Goal: Entertainment & Leisure: Browse casually

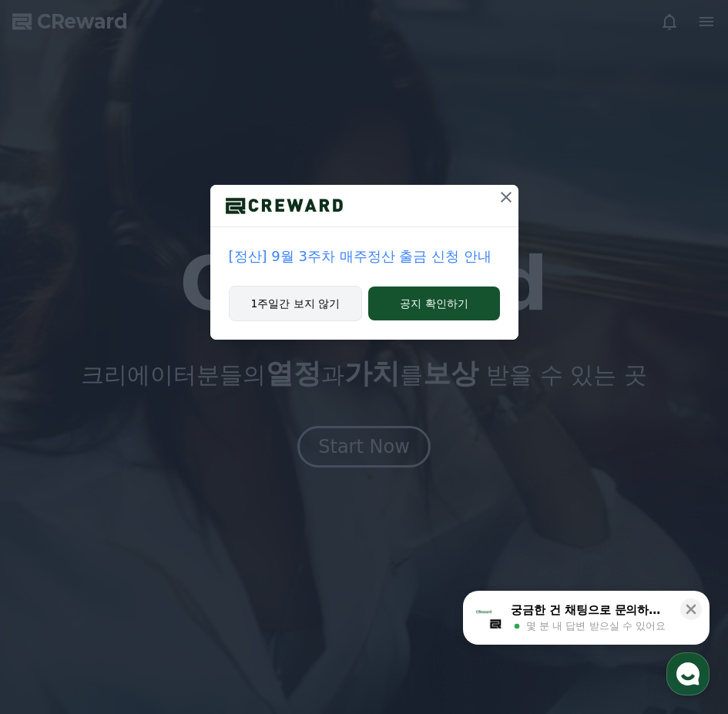
click at [324, 313] on button "1주일간 보지 않기" at bounding box center [296, 303] width 134 height 35
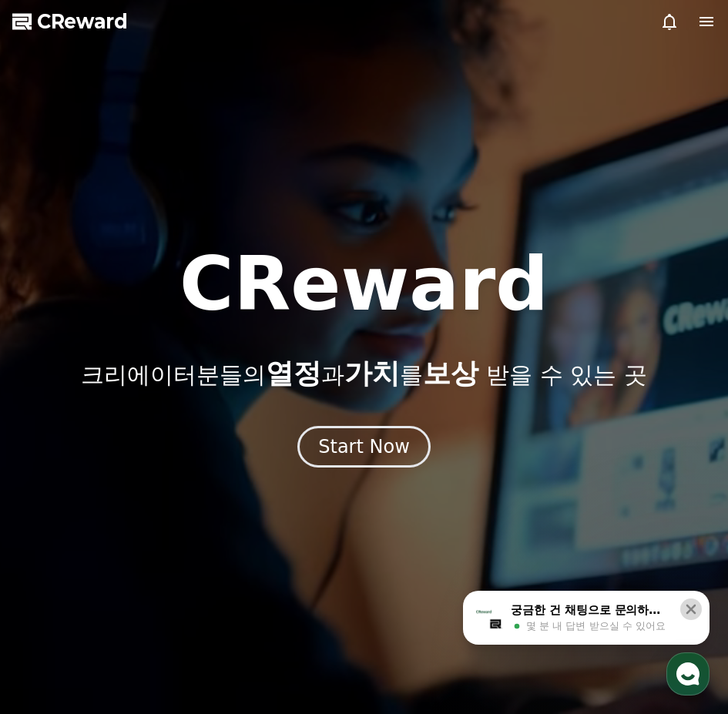
click at [692, 606] on icon at bounding box center [690, 609] width 15 height 15
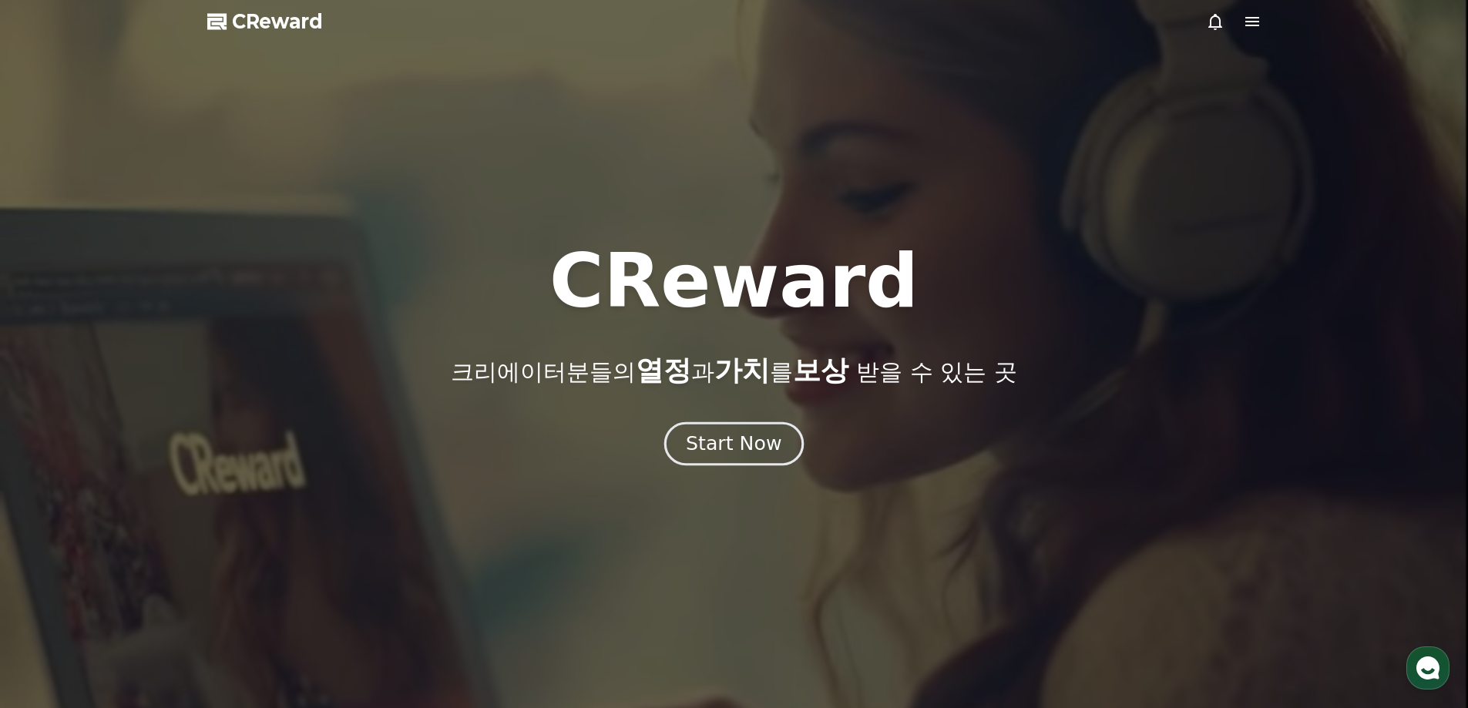
click at [727, 445] on div "Start Now" at bounding box center [734, 444] width 96 height 26
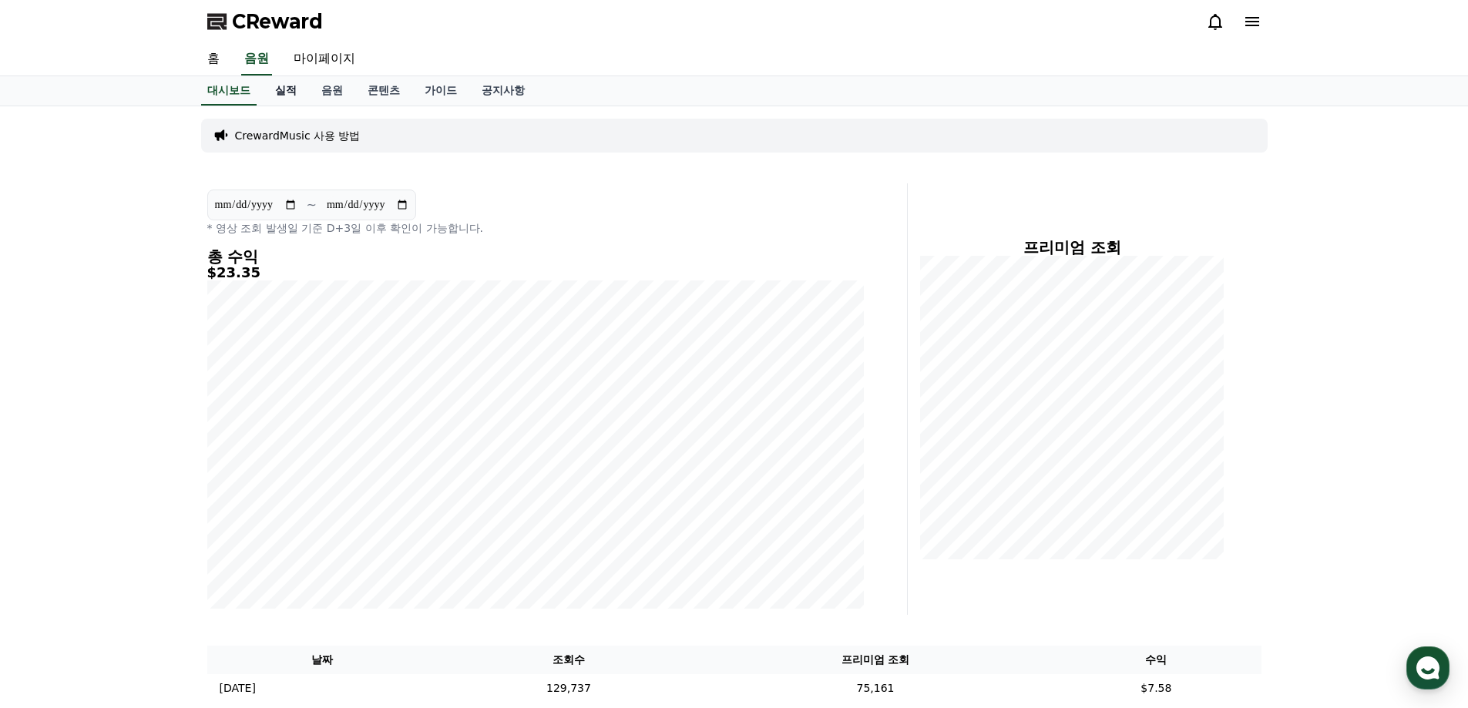
click at [283, 82] on link "실적" at bounding box center [286, 90] width 46 height 29
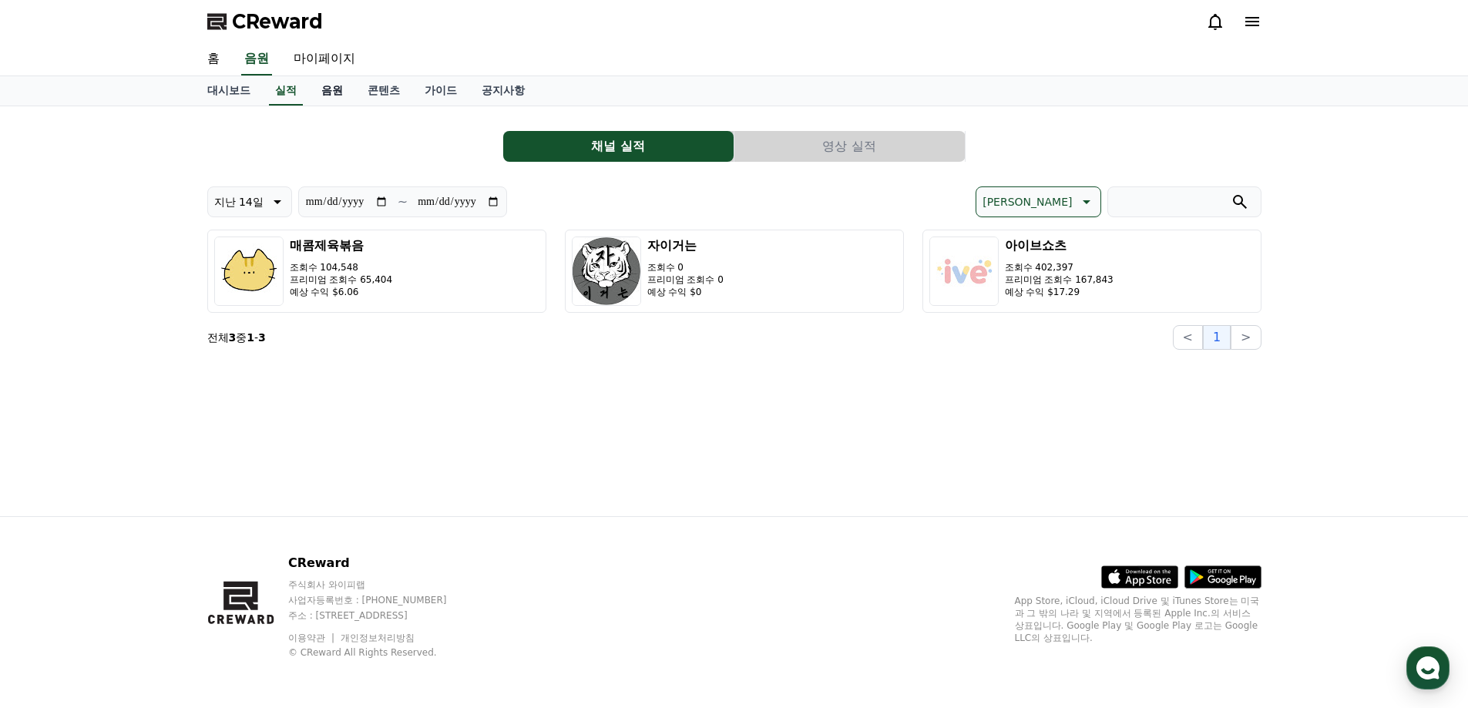
click at [330, 88] on link "음원" at bounding box center [332, 90] width 46 height 29
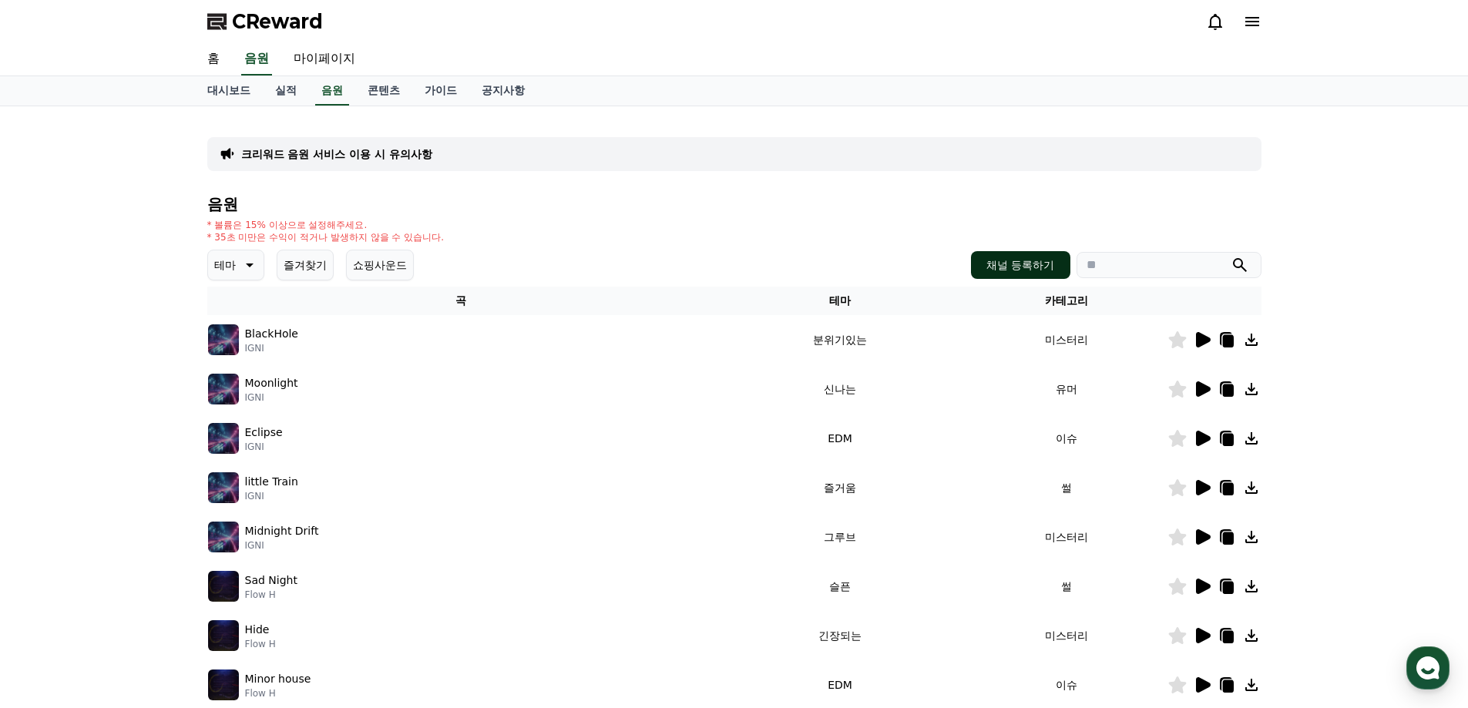
click at [727, 272] on button "채널 등록하기" at bounding box center [1020, 265] width 99 height 28
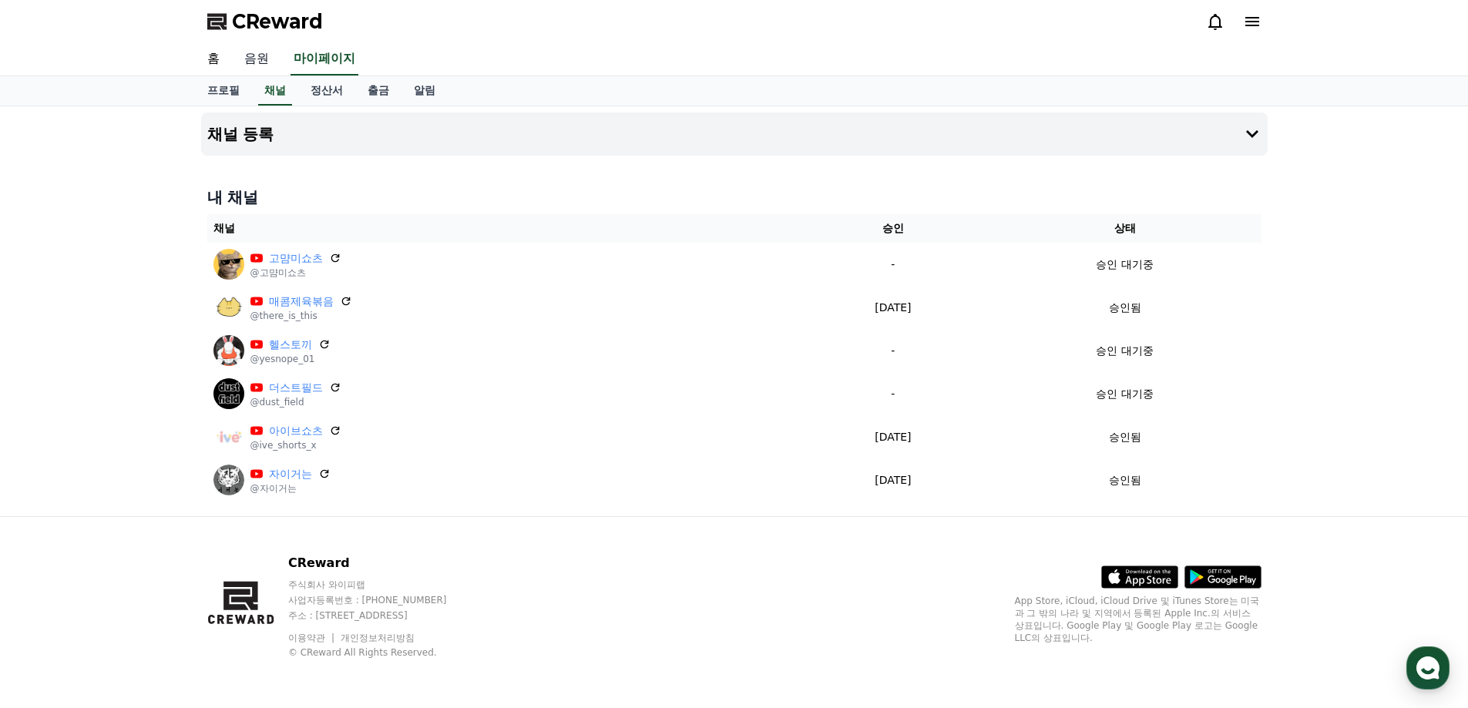
click at [263, 60] on link "음원" at bounding box center [256, 59] width 49 height 32
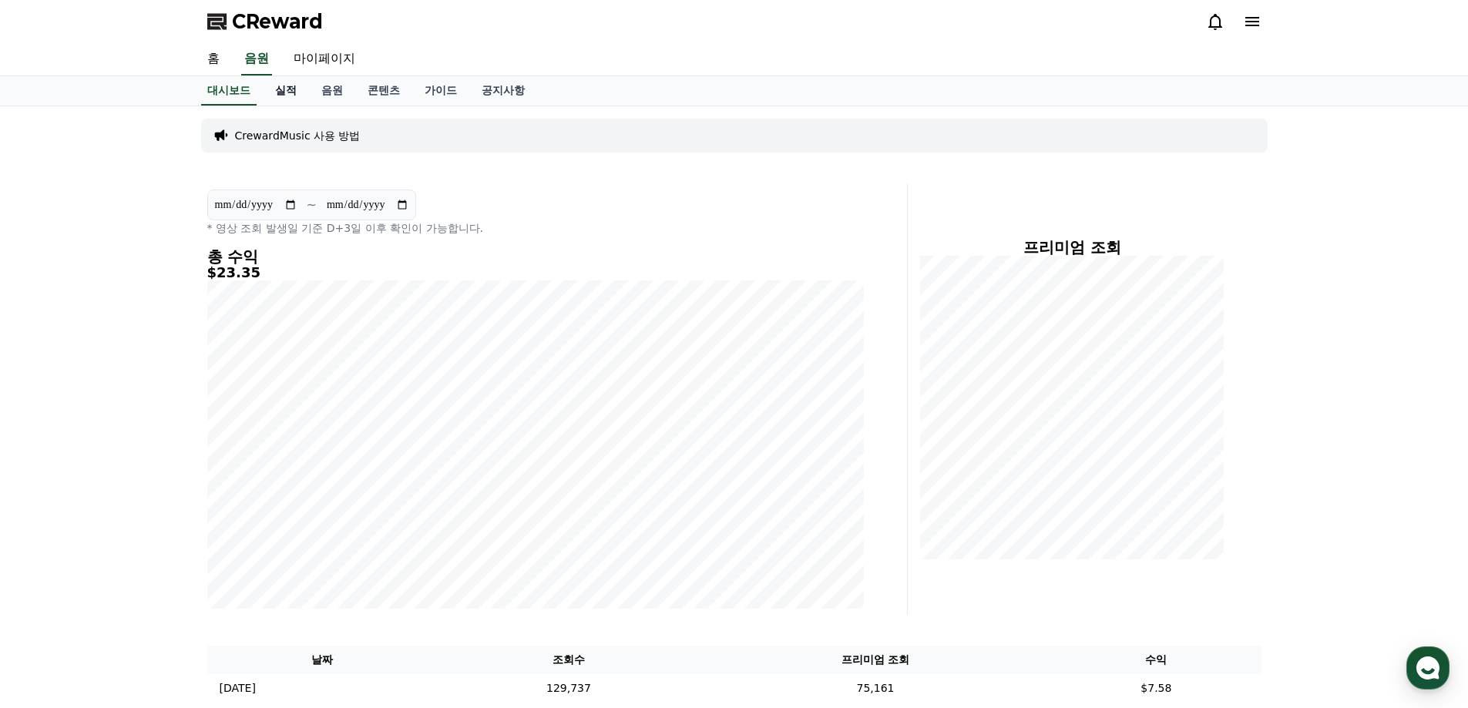
click at [292, 89] on link "실적" at bounding box center [286, 90] width 46 height 29
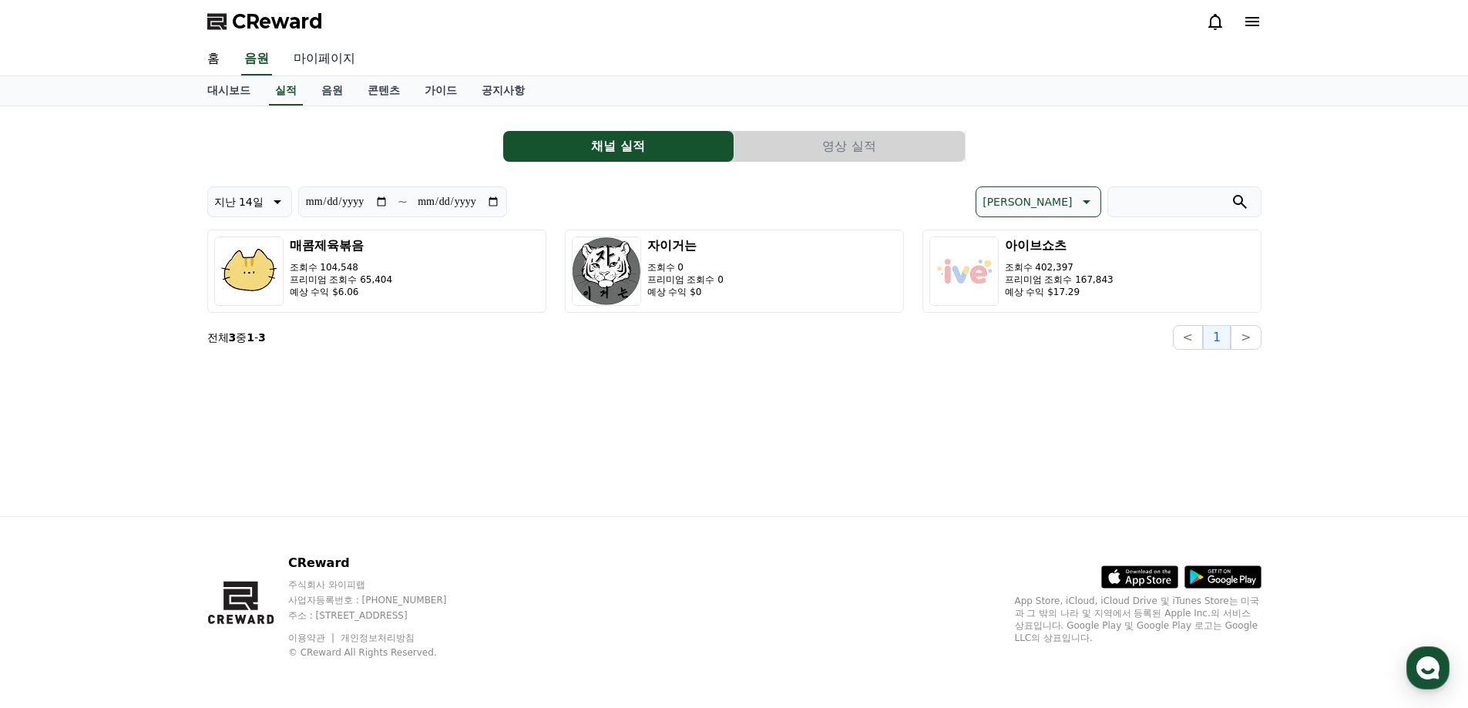
click at [329, 56] on link "마이페이지" at bounding box center [324, 59] width 86 height 32
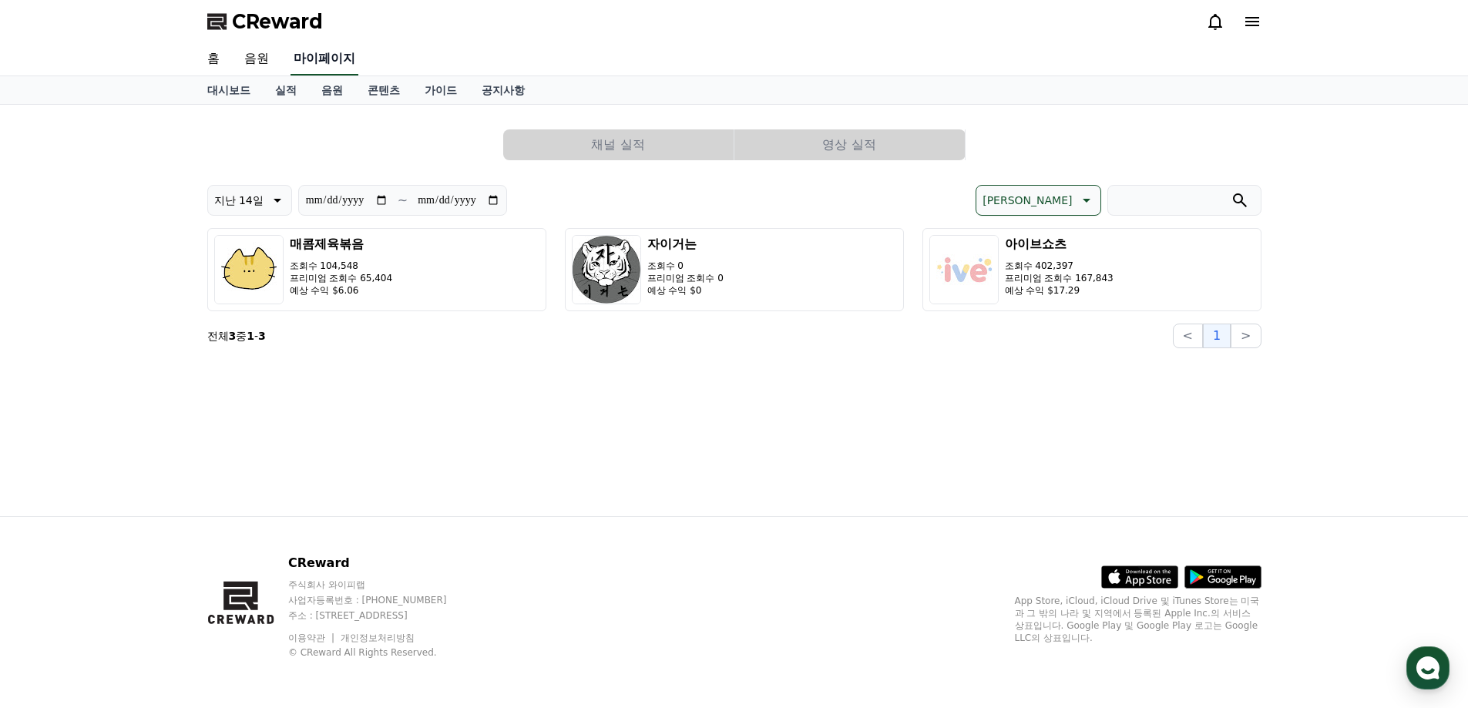
select select "**********"
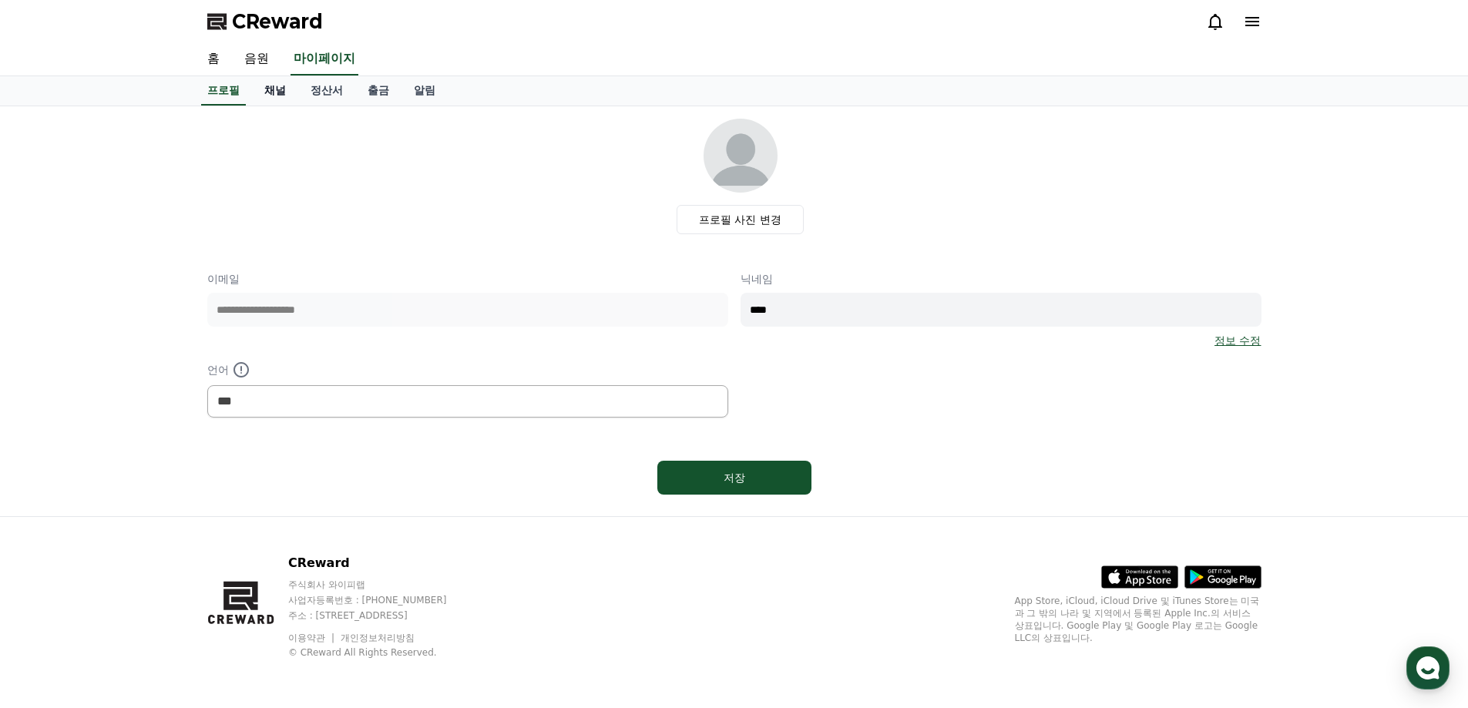
click at [276, 94] on link "채널" at bounding box center [275, 90] width 46 height 29
click at [230, 89] on link "프로필" at bounding box center [223, 90] width 57 height 29
drag, startPoint x: 252, startPoint y: 57, endPoint x: 277, endPoint y: 64, distance: 26.4
click at [252, 56] on link "음원" at bounding box center [256, 59] width 49 height 32
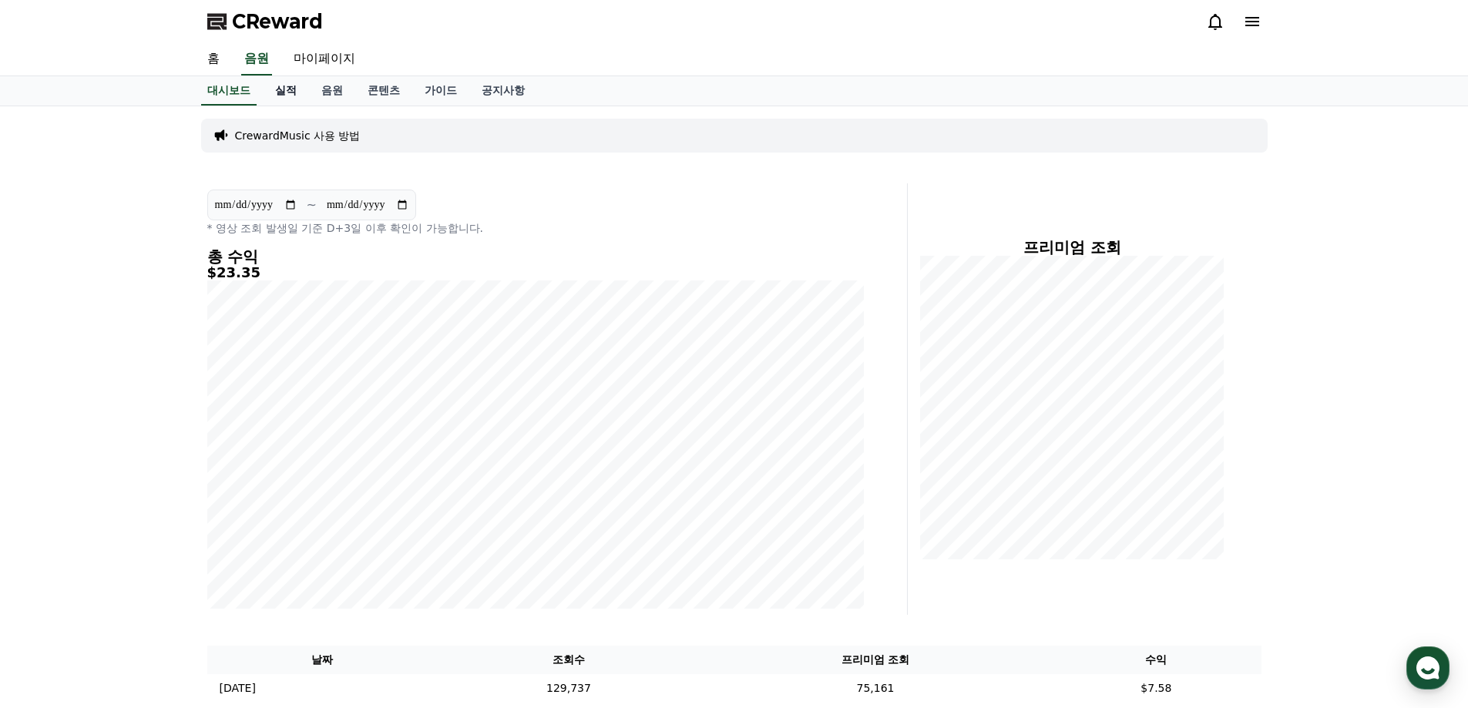
click at [273, 77] on link "실적" at bounding box center [286, 90] width 46 height 29
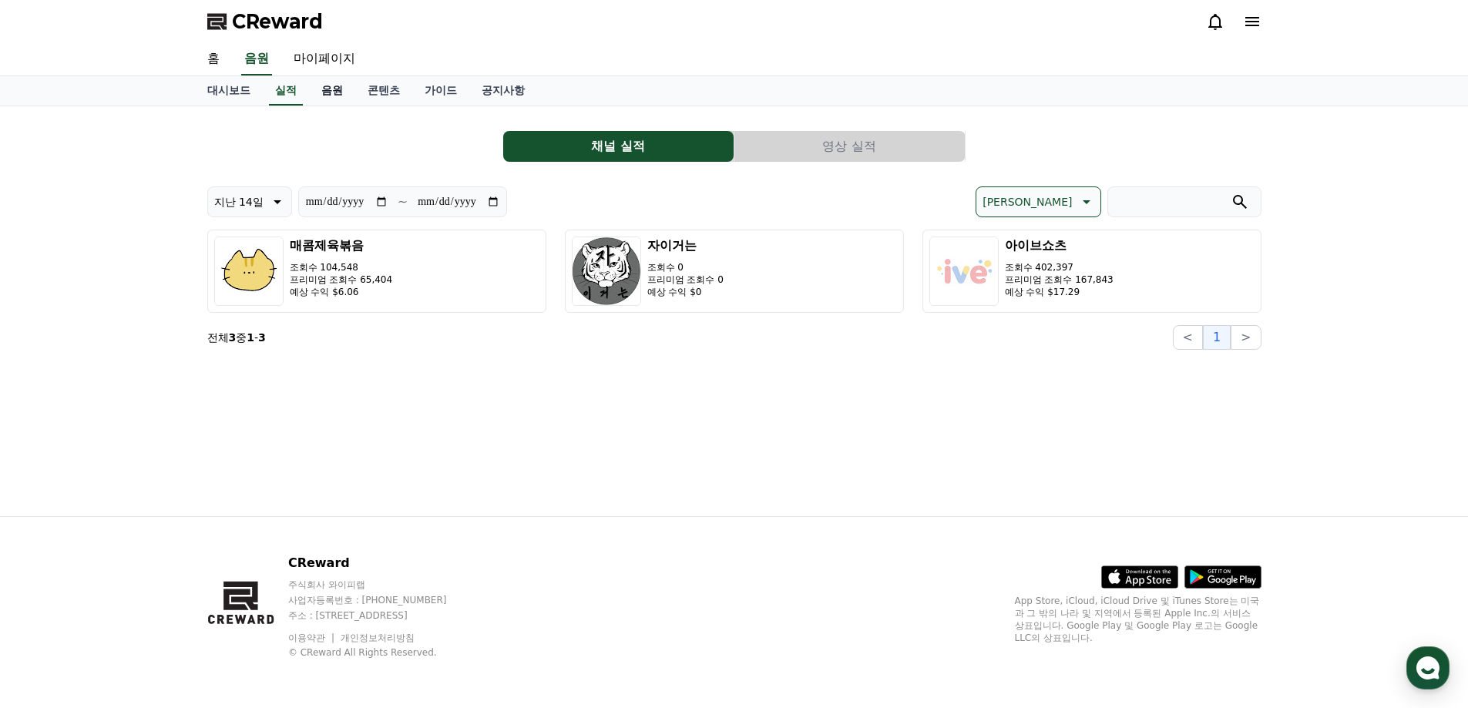
click at [319, 94] on link "음원" at bounding box center [332, 90] width 46 height 29
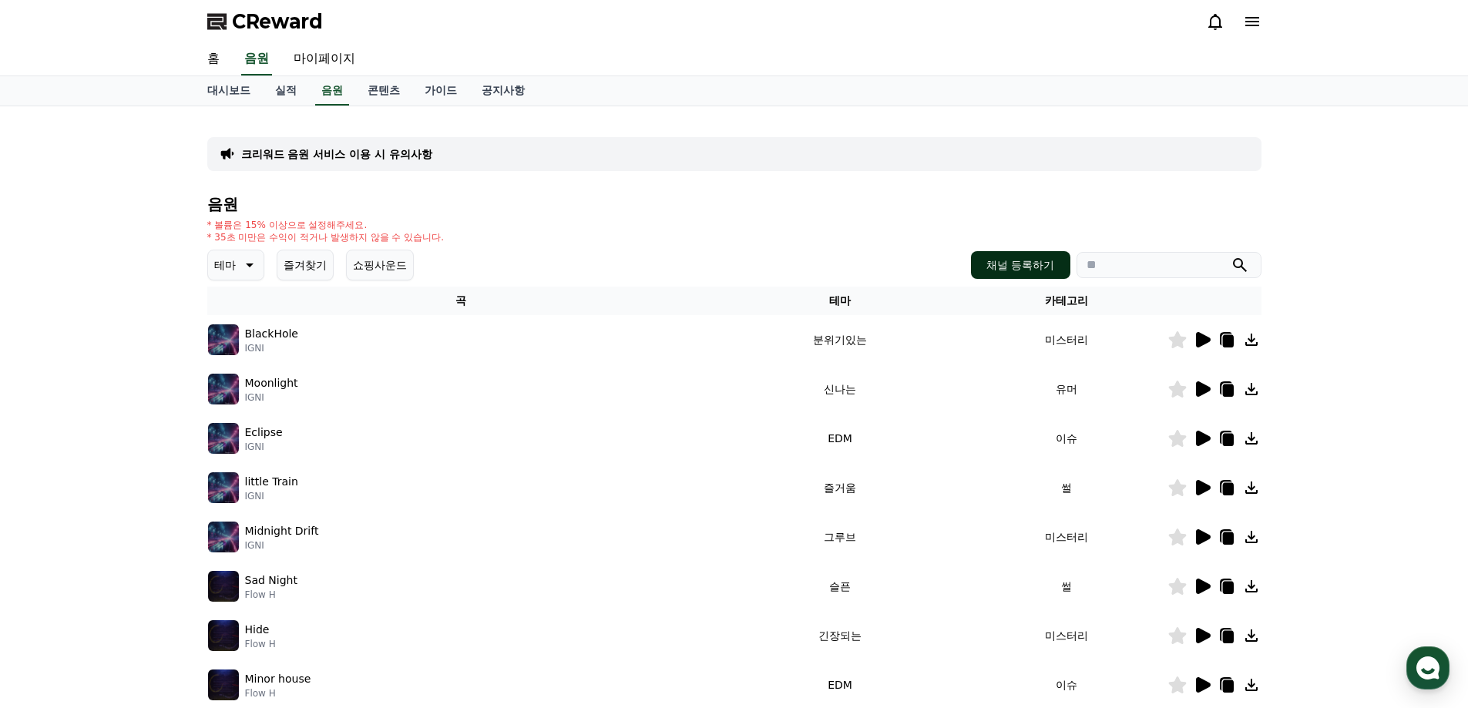
click at [727, 264] on button "채널 등록하기" at bounding box center [1020, 265] width 99 height 28
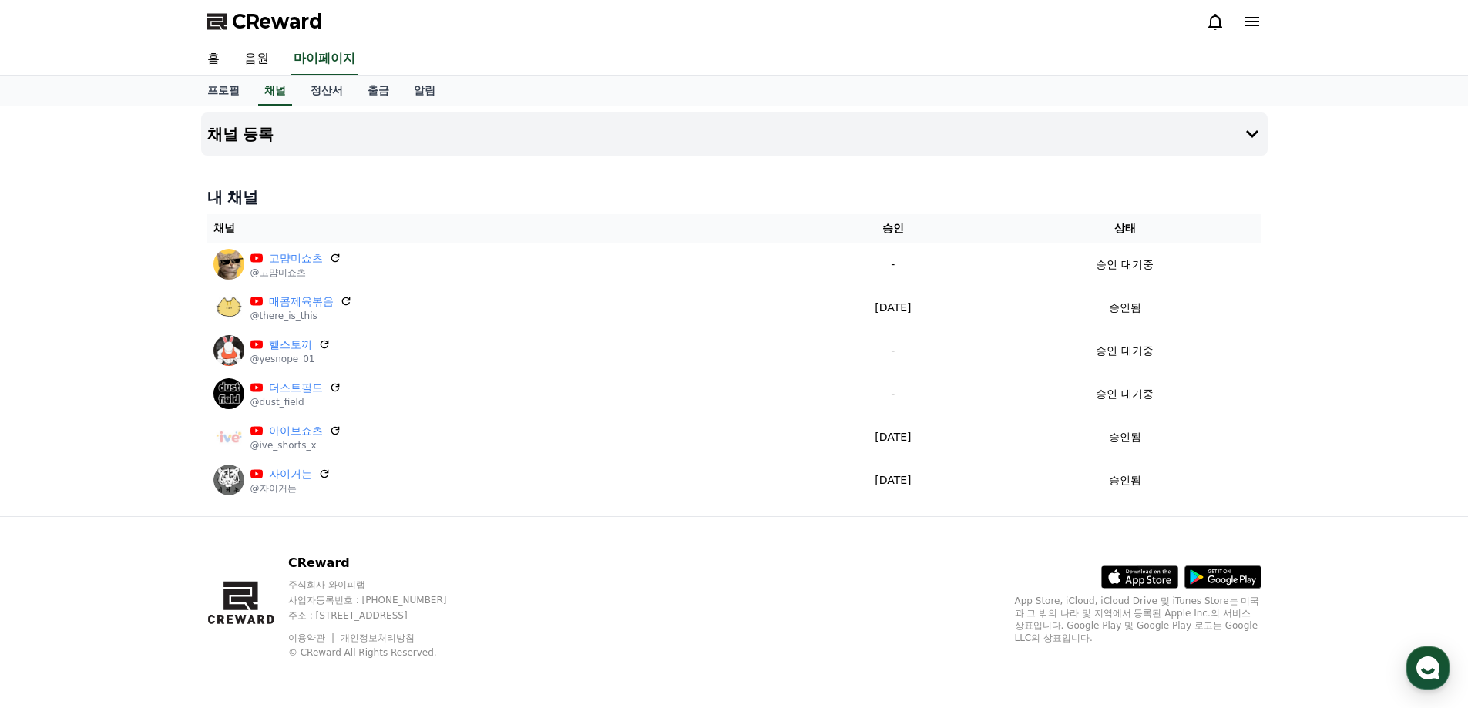
click at [522, 177] on div "채널 등록 내 채널 채널 승인 상태 고먐미쇼츠 @고먐미쇼츠 - 승인 대기중 매콤제육볶음 @there_is_this 2025-09-19 09-1…" at bounding box center [734, 311] width 1079 height 410
click at [247, 136] on h4 "채널 등록" at bounding box center [240, 134] width 67 height 17
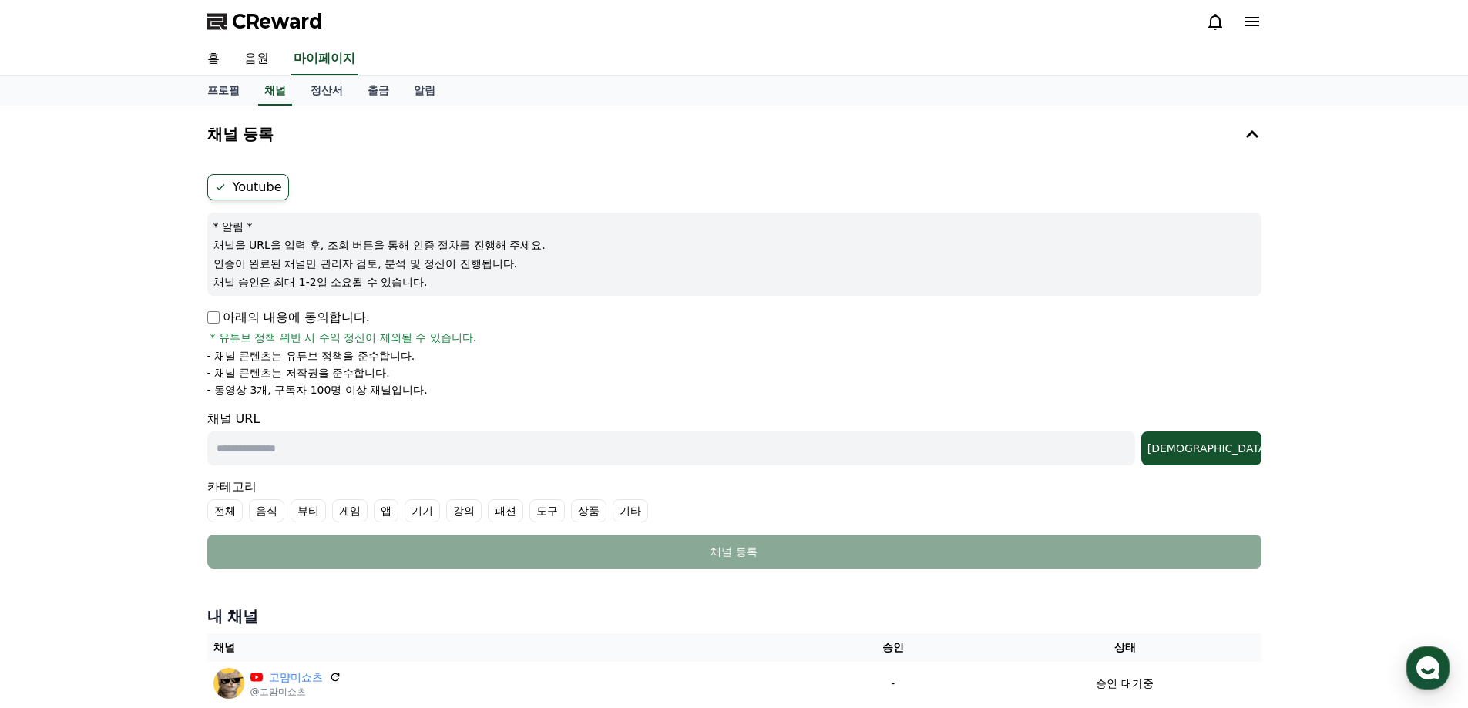
click at [223, 320] on p "아래의 내용에 동의합니다." at bounding box center [288, 317] width 163 height 18
drag, startPoint x: 327, startPoint y: 441, endPoint x: 353, endPoint y: 428, distance: 28.3
click at [327, 441] on input "text" at bounding box center [671, 448] width 928 height 34
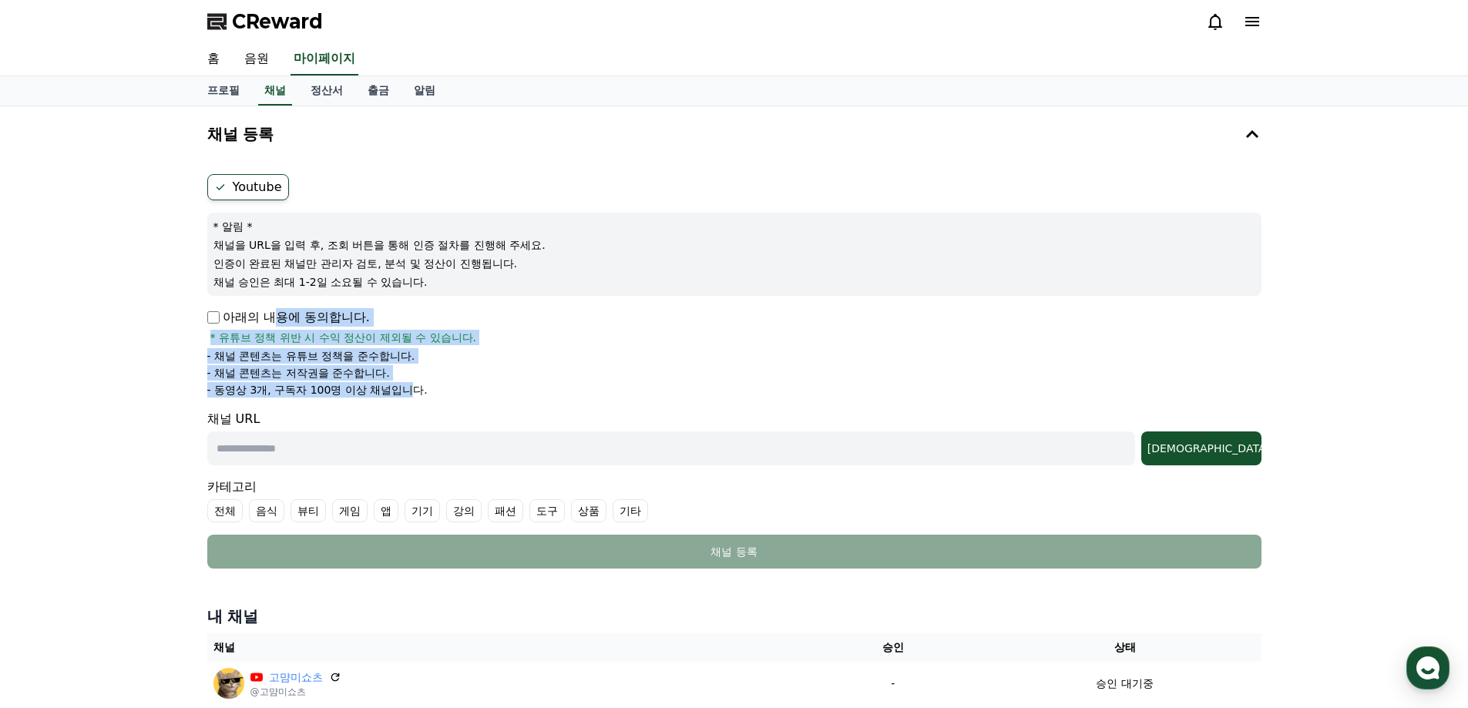
drag, startPoint x: 270, startPoint y: 325, endPoint x: 407, endPoint y: 388, distance: 150.7
click at [407, 388] on div "아래의 내용에 동의합니다. * 유튜브 정책 위반 시 수익 정산이 제외될 수 있습니다. - 채널 콘텐츠는 유튜브 정책을 준수합니다. - 채널 콘…" at bounding box center [734, 352] width 1054 height 89
click at [407, 388] on p "- 동영상 3개, 구독자 100명 이상 채널입니다." at bounding box center [317, 389] width 220 height 15
drag, startPoint x: 433, startPoint y: 395, endPoint x: 203, endPoint y: 304, distance: 246.9
click at [203, 304] on div "Youtube * 알림 * 채널을 URL을 입력 후, 조회 버튼을 통해 인증 절차를 진행해 주세요. 인증이 완료된 채널만 관리자 검토, 분석 …" at bounding box center [734, 371] width 1066 height 407
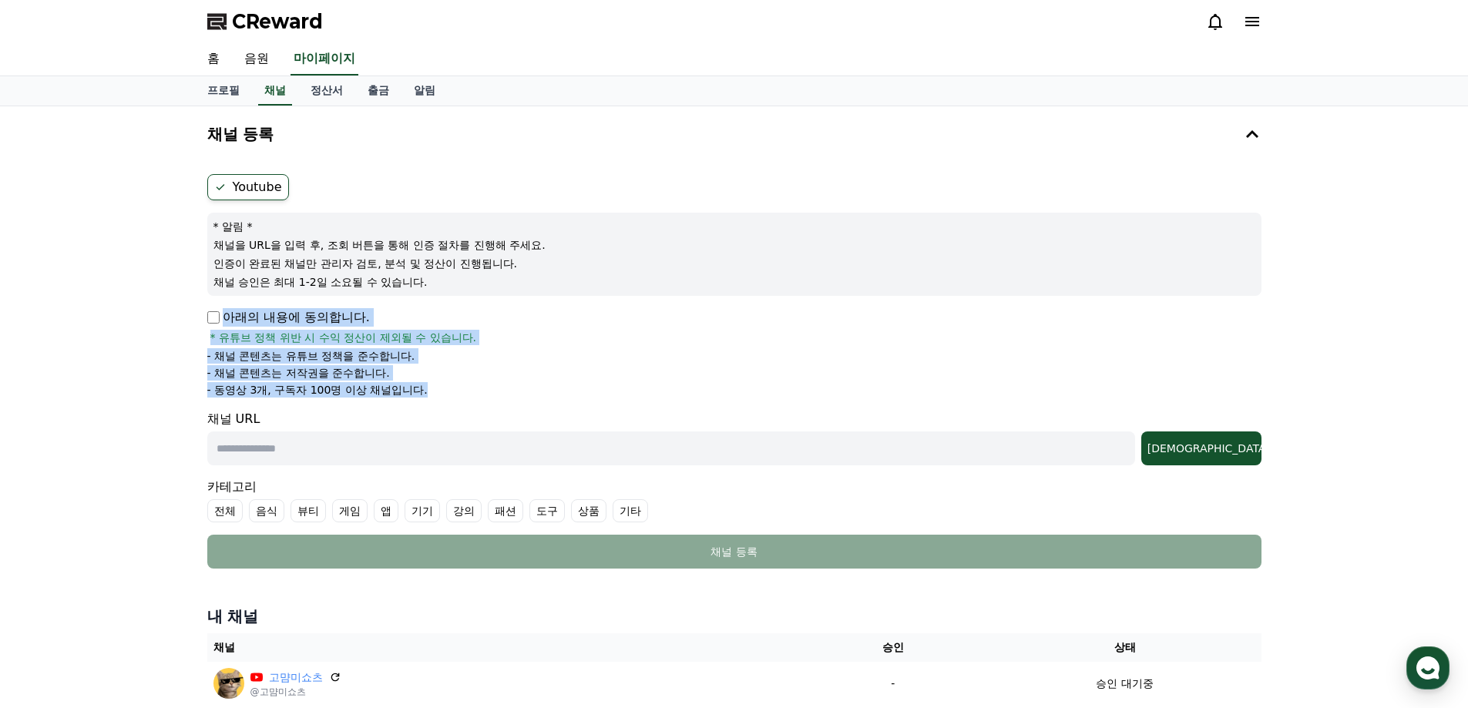
click at [301, 344] on span "* 유튜브 정책 위반 시 수익 정산이 제외될 수 있습니다." at bounding box center [343, 337] width 267 height 15
drag, startPoint x: 304, startPoint y: 334, endPoint x: 388, endPoint y: 399, distance: 107.1
click at [388, 399] on form "Youtube * 알림 * 채널을 URL을 입력 후, 조회 버튼을 통해 인증 절차를 진행해 주세요. 인증이 완료된 채널만 관리자 검토, 분석 …" at bounding box center [734, 371] width 1054 height 394
drag, startPoint x: 296, startPoint y: 324, endPoint x: 365, endPoint y: 374, distance: 85.5
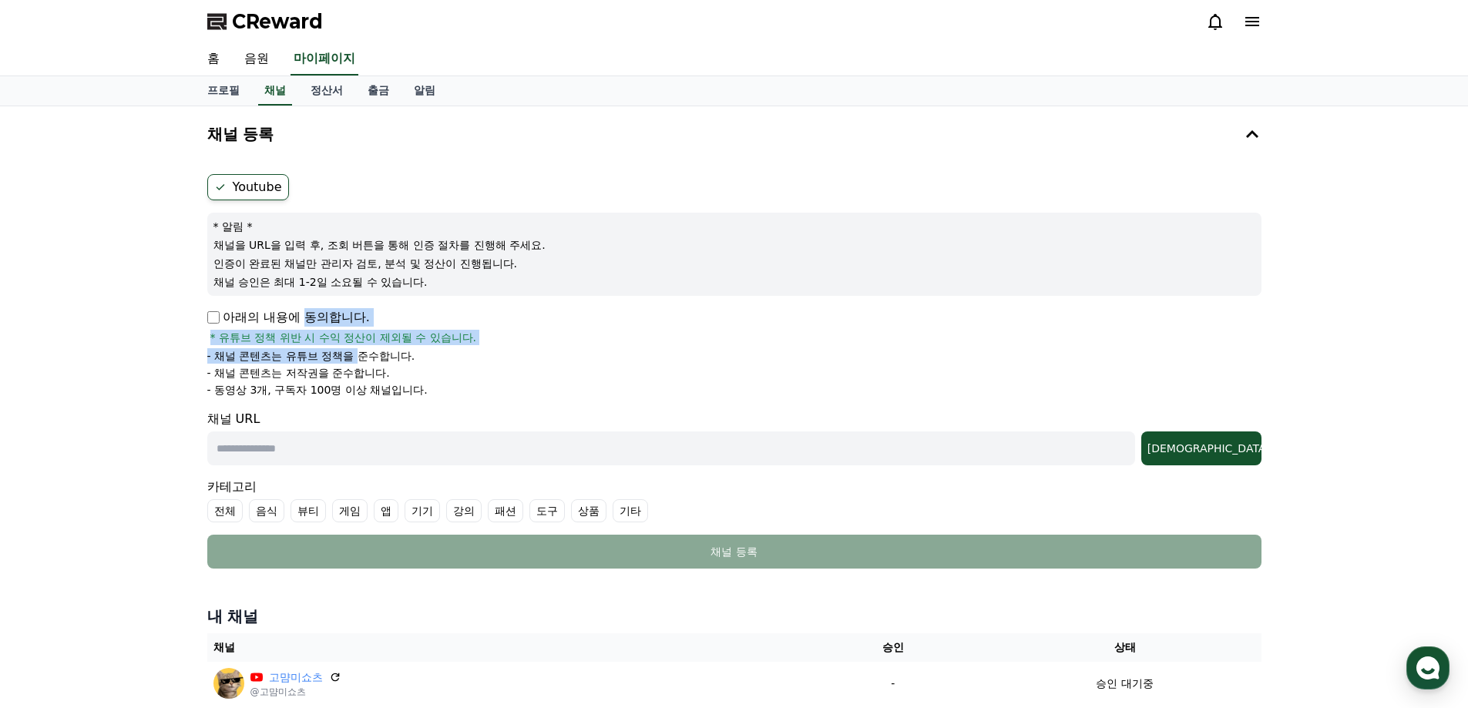
click at [365, 368] on div "아래의 내용에 동의합니다. * 유튜브 정책 위반 시 수익 정산이 제외될 수 있습니다. - 채널 콘텐츠는 유튜브 정책을 준수합니다. - 채널 콘…" at bounding box center [734, 352] width 1054 height 89
click at [365, 374] on p "- 채널 콘텐츠는 저작권을 준수합니다." at bounding box center [298, 372] width 183 height 15
drag, startPoint x: 260, startPoint y: 321, endPoint x: 374, endPoint y: 384, distance: 130.7
click at [374, 381] on div "아래의 내용에 동의합니다. * 유튜브 정책 위반 시 수익 정산이 제외될 수 있습니다. - 채널 콘텐츠는 유튜브 정책을 준수합니다. - 채널 콘…" at bounding box center [734, 352] width 1054 height 89
click at [374, 384] on p "- 동영상 3개, 구독자 100명 이상 채널입니다." at bounding box center [317, 389] width 220 height 15
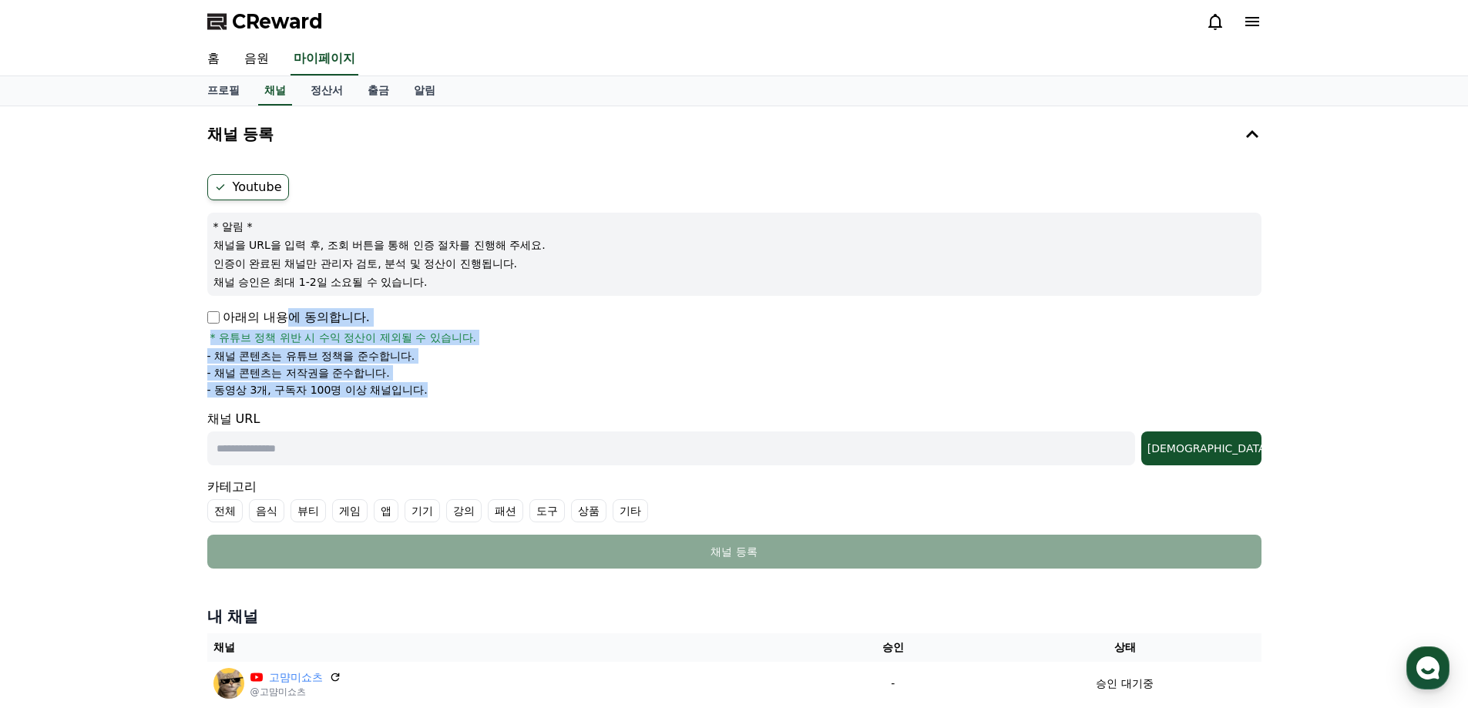
drag, startPoint x: 438, startPoint y: 397, endPoint x: 271, endPoint y: 319, distance: 184.4
click at [271, 319] on form "Youtube * 알림 * 채널을 URL을 입력 후, 조회 버튼을 통해 인증 절차를 진행해 주세요. 인증이 완료된 채널만 관리자 검토, 분석 …" at bounding box center [734, 371] width 1054 height 394
click at [271, 319] on p "아래의 내용에 동의합니다." at bounding box center [288, 317] width 163 height 18
drag, startPoint x: 239, startPoint y: 316, endPoint x: 373, endPoint y: 378, distance: 147.9
click at [373, 377] on div "아래의 내용에 동의합니다. * 유튜브 정책 위반 시 수익 정산이 제외될 수 있습니다. - 채널 콘텐츠는 유튜브 정책을 준수합니다. - 채널 콘…" at bounding box center [734, 352] width 1054 height 89
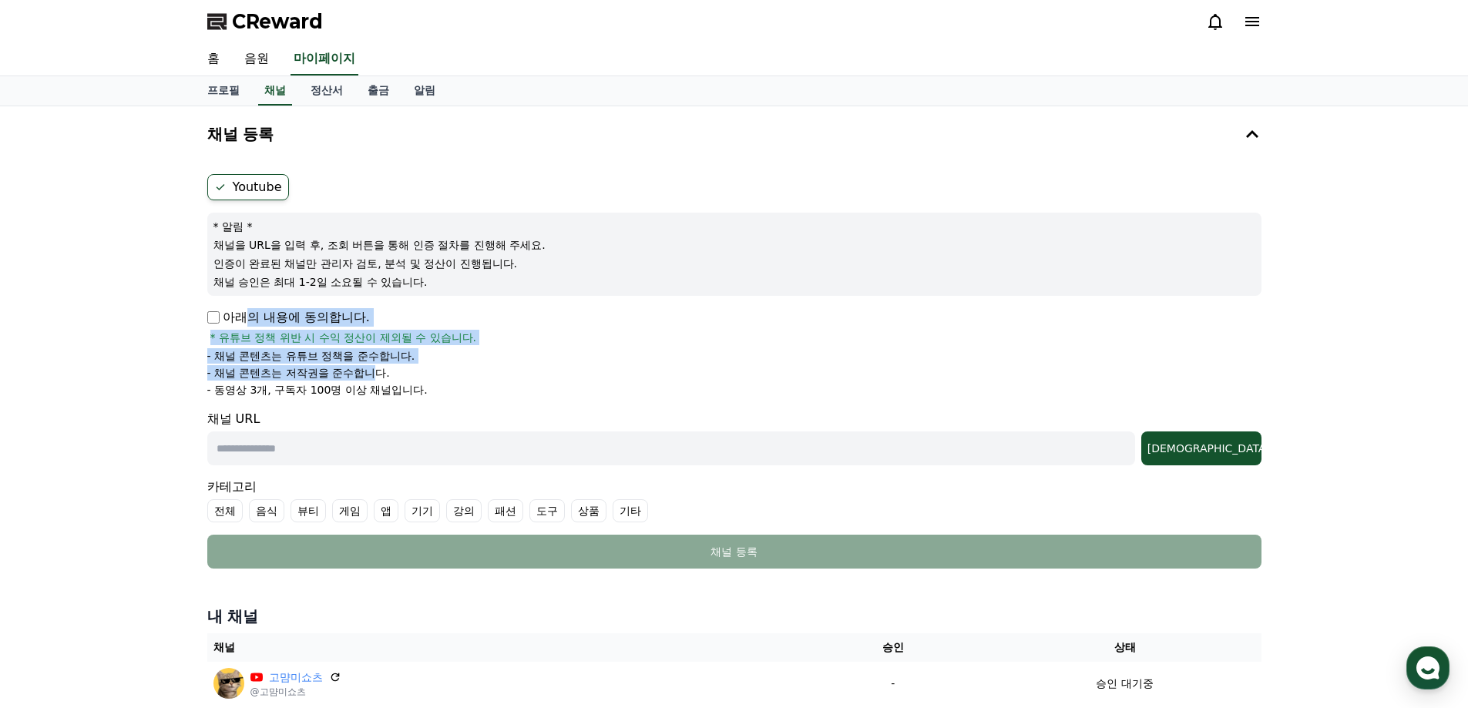
click at [374, 379] on p "- 채널 콘텐츠는 저작권을 준수합니다." at bounding box center [298, 372] width 183 height 15
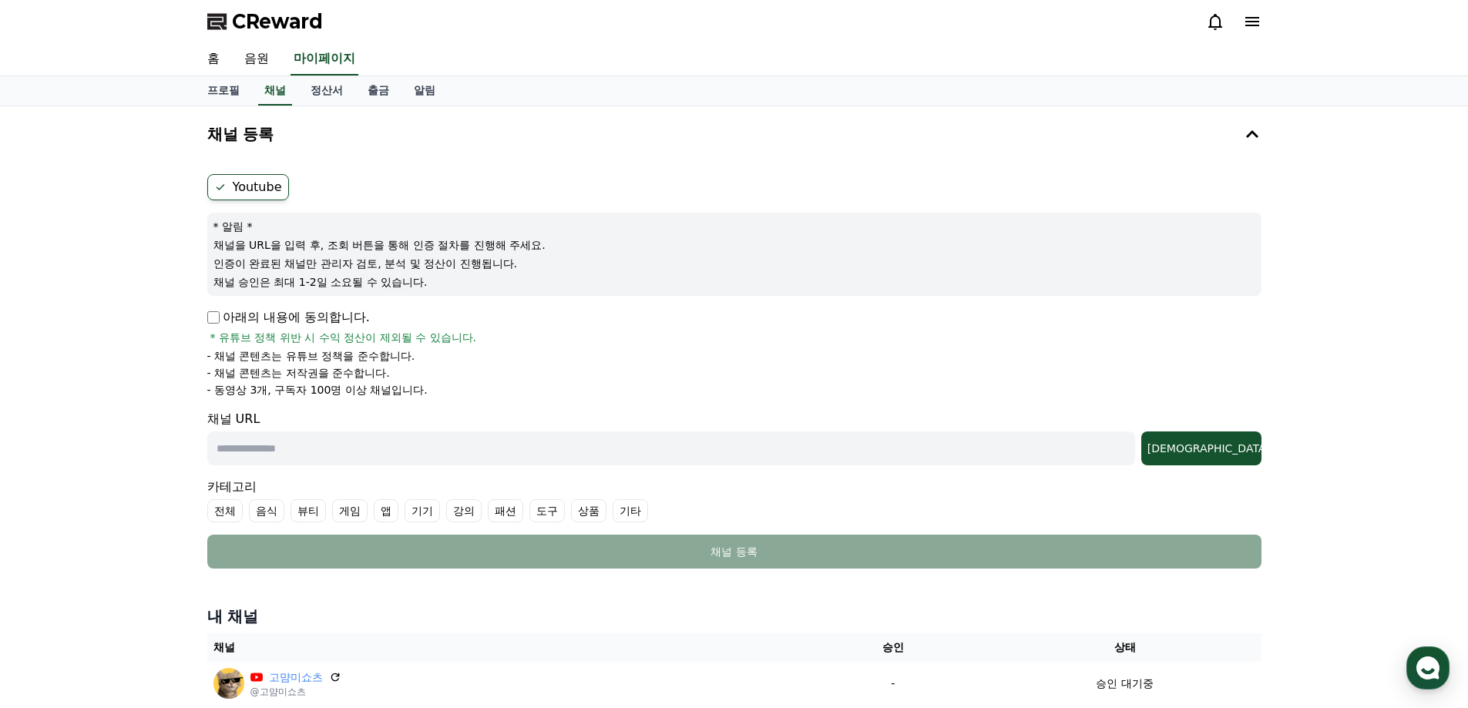
click at [367, 385] on p "- 동영상 3개, 구독자 100명 이상 채널입니다." at bounding box center [317, 389] width 220 height 15
click at [261, 70] on link "음원" at bounding box center [256, 59] width 49 height 32
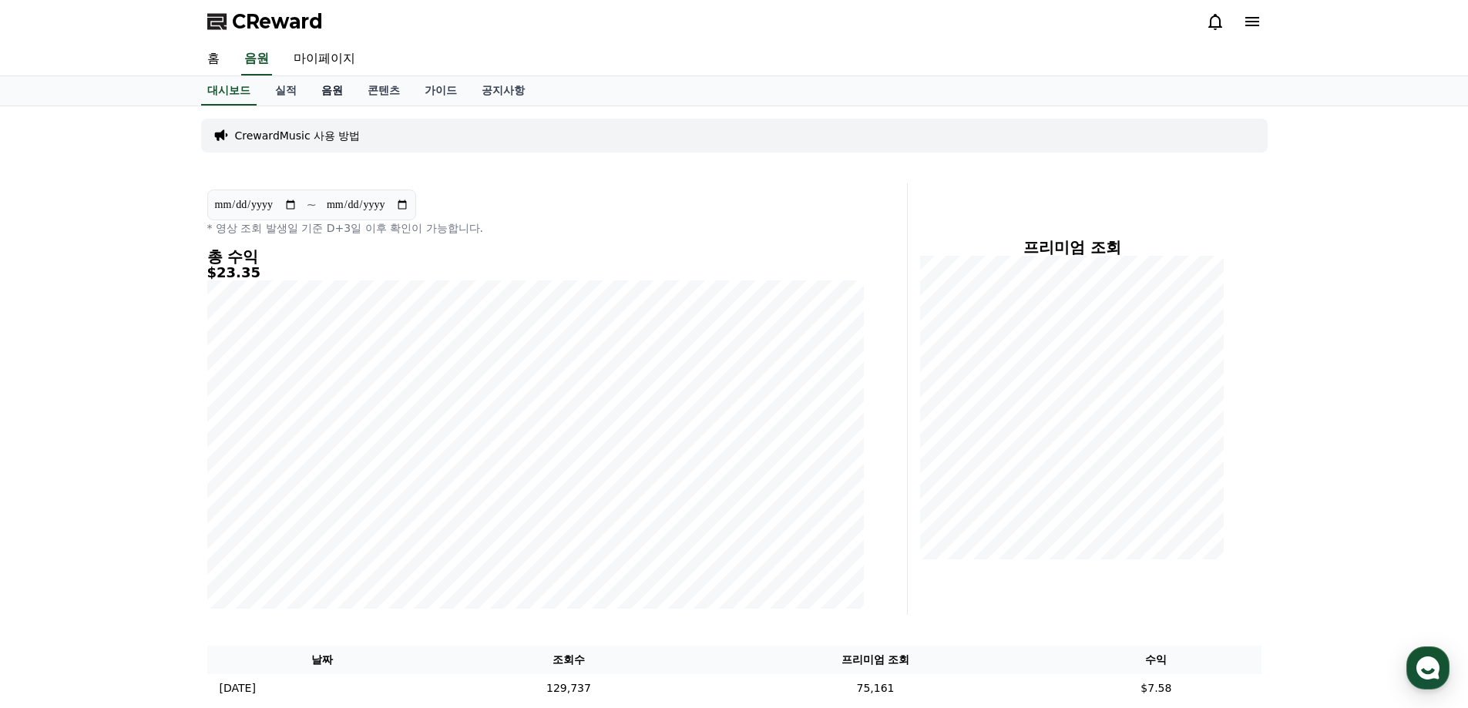
click at [337, 92] on link "음원" at bounding box center [332, 90] width 46 height 29
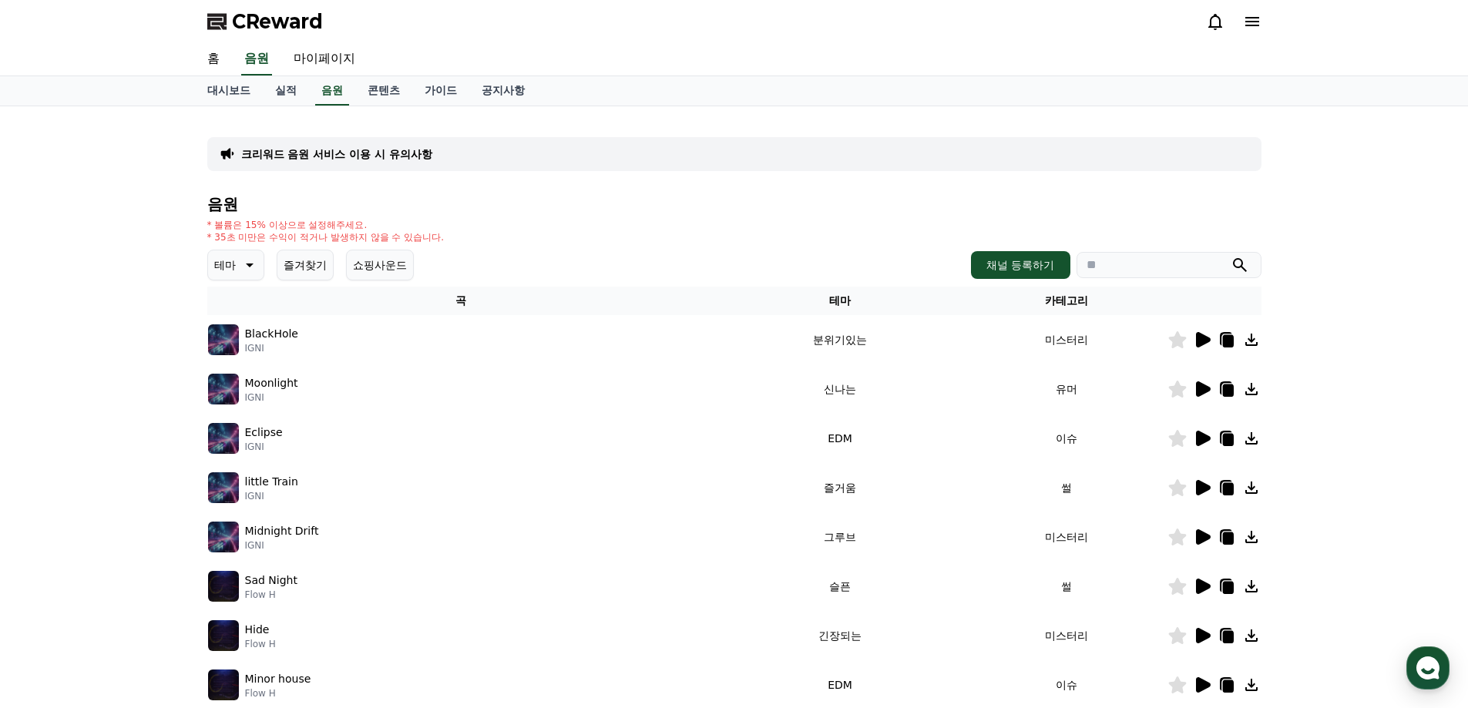
click at [219, 343] on img at bounding box center [223, 339] width 31 height 31
click at [222, 381] on img at bounding box center [223, 389] width 31 height 31
click at [265, 378] on p "Moonlight" at bounding box center [271, 383] width 53 height 16
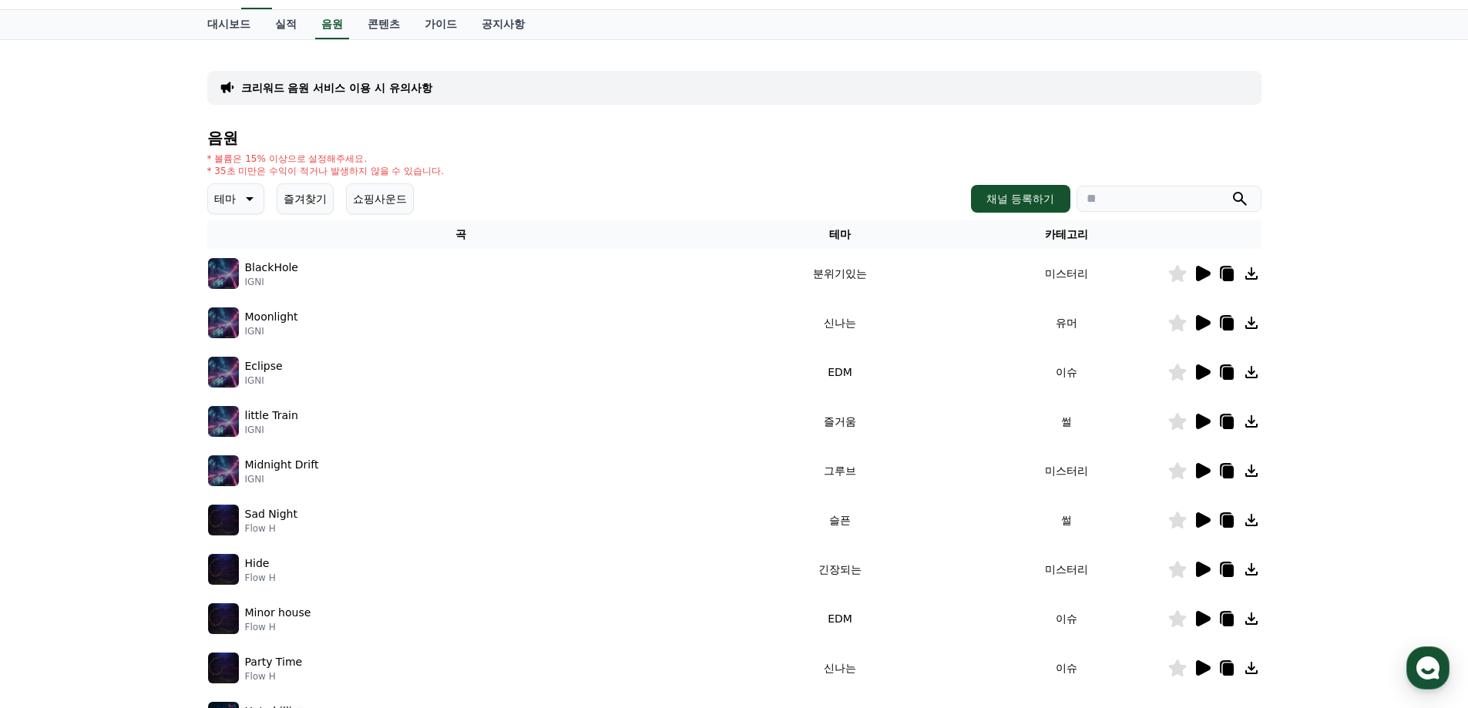
scroll to position [154, 0]
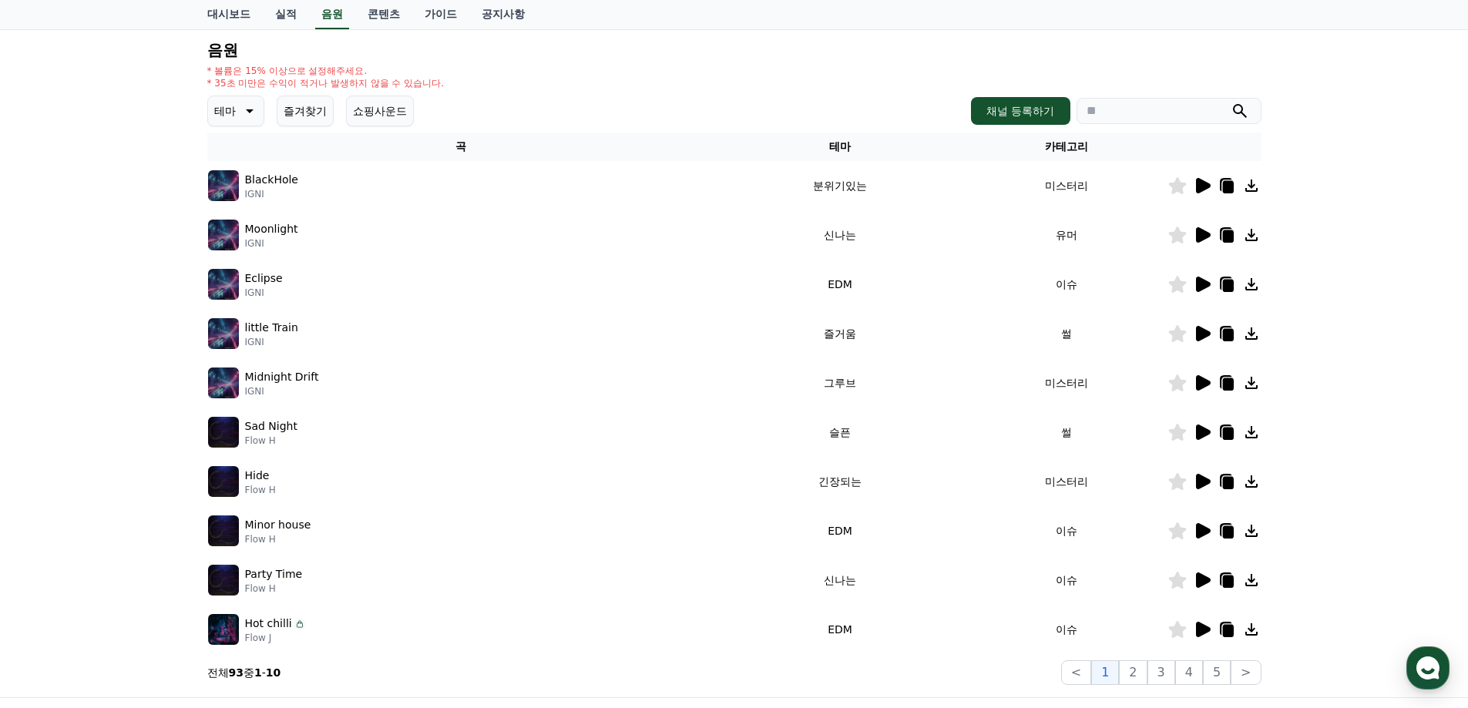
click at [238, 120] on button "테마" at bounding box center [235, 111] width 57 height 31
click at [240, 270] on button "어두운" at bounding box center [232, 272] width 45 height 34
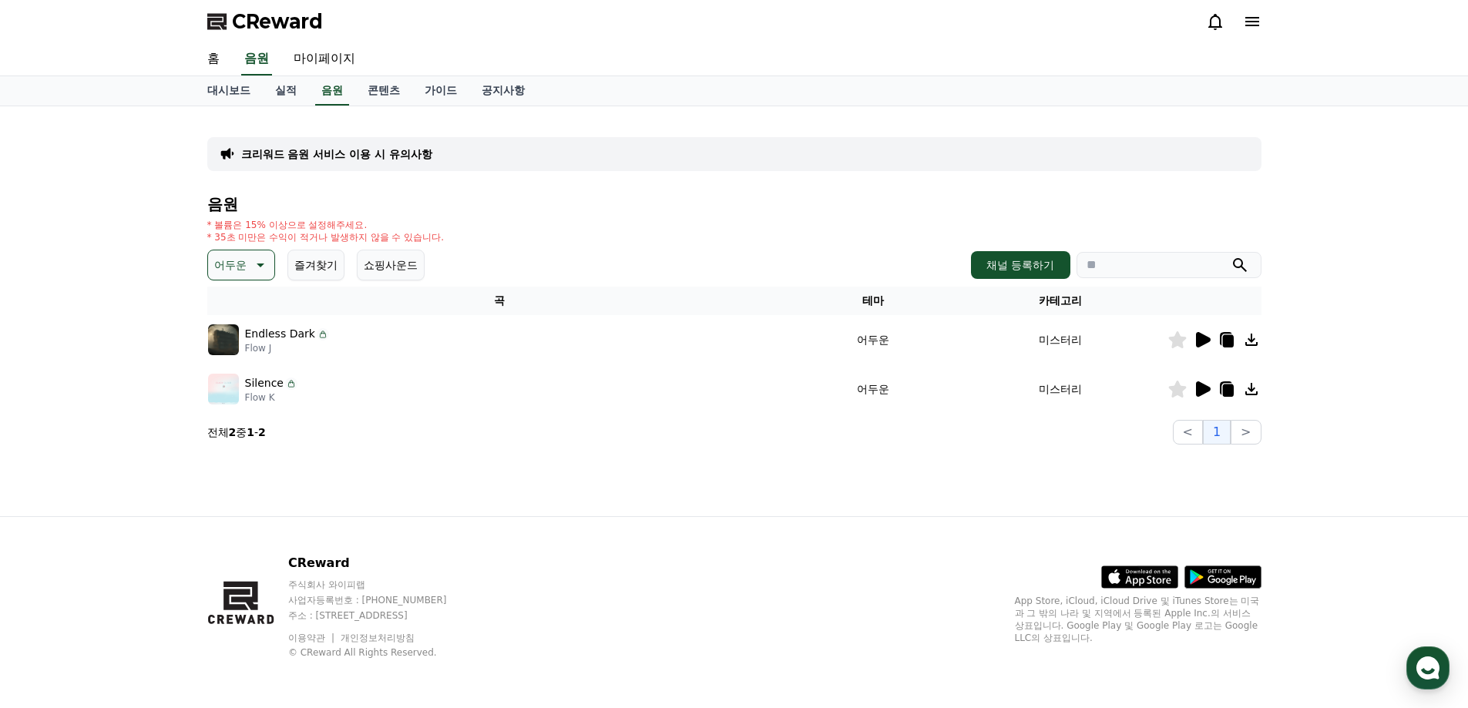
click at [225, 336] on img at bounding box center [223, 339] width 31 height 31
click at [1197, 338] on icon at bounding box center [1203, 339] width 15 height 15
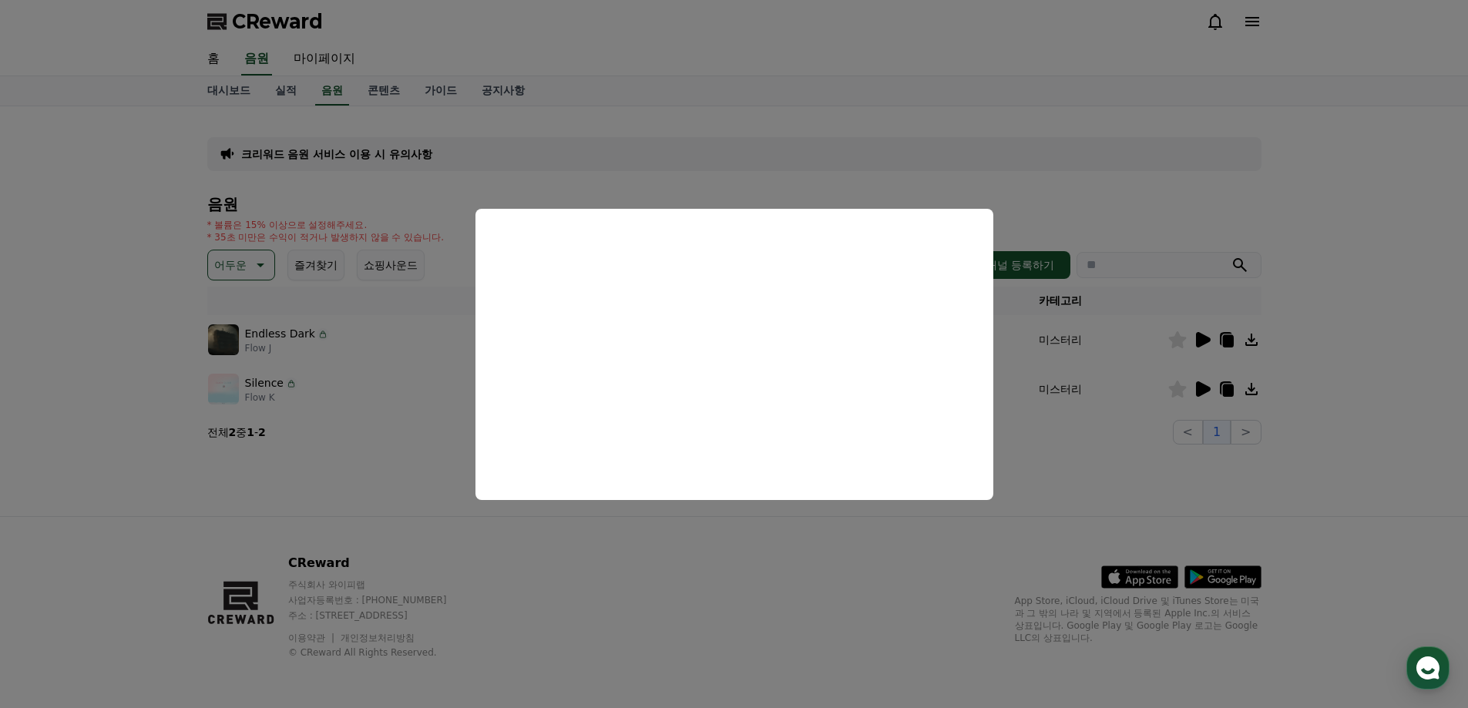
click at [1082, 246] on button "close modal" at bounding box center [734, 354] width 1468 height 708
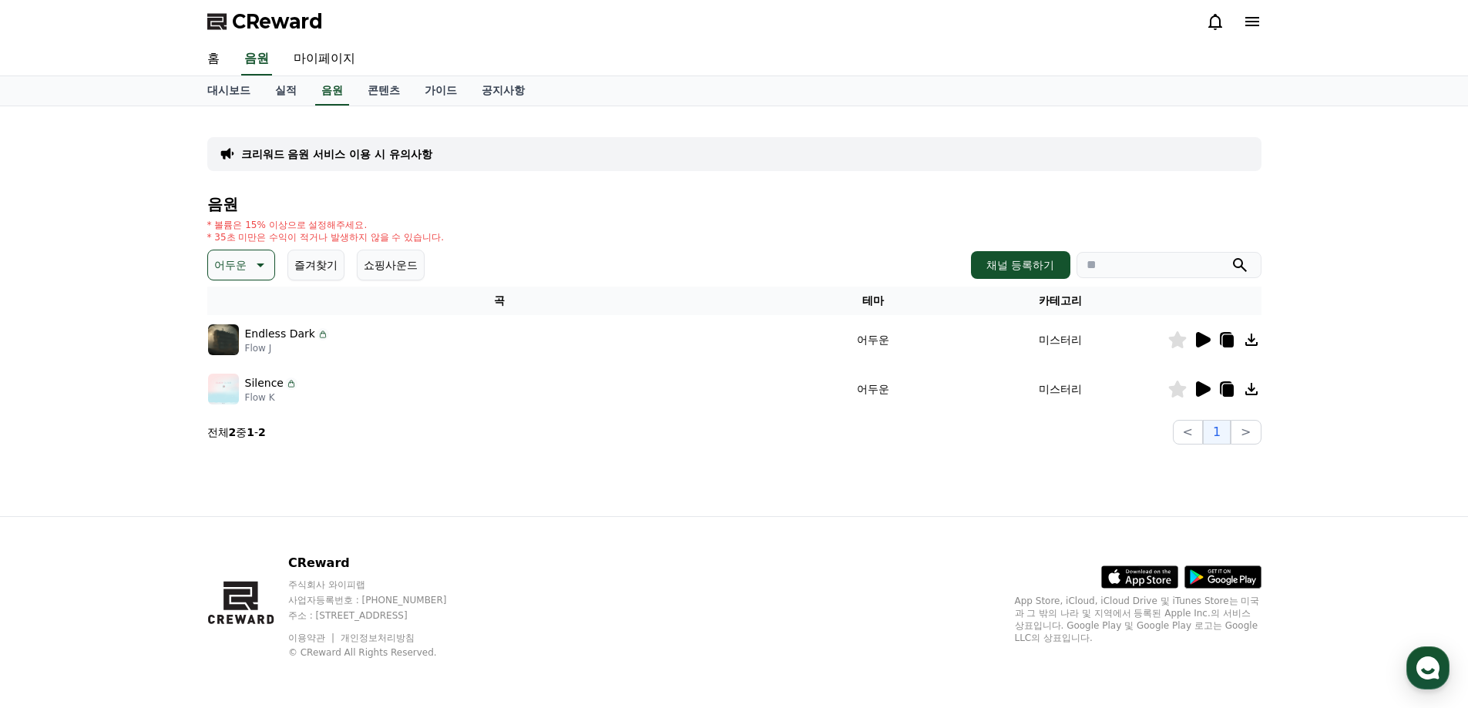
click at [1202, 395] on icon at bounding box center [1202, 389] width 18 height 18
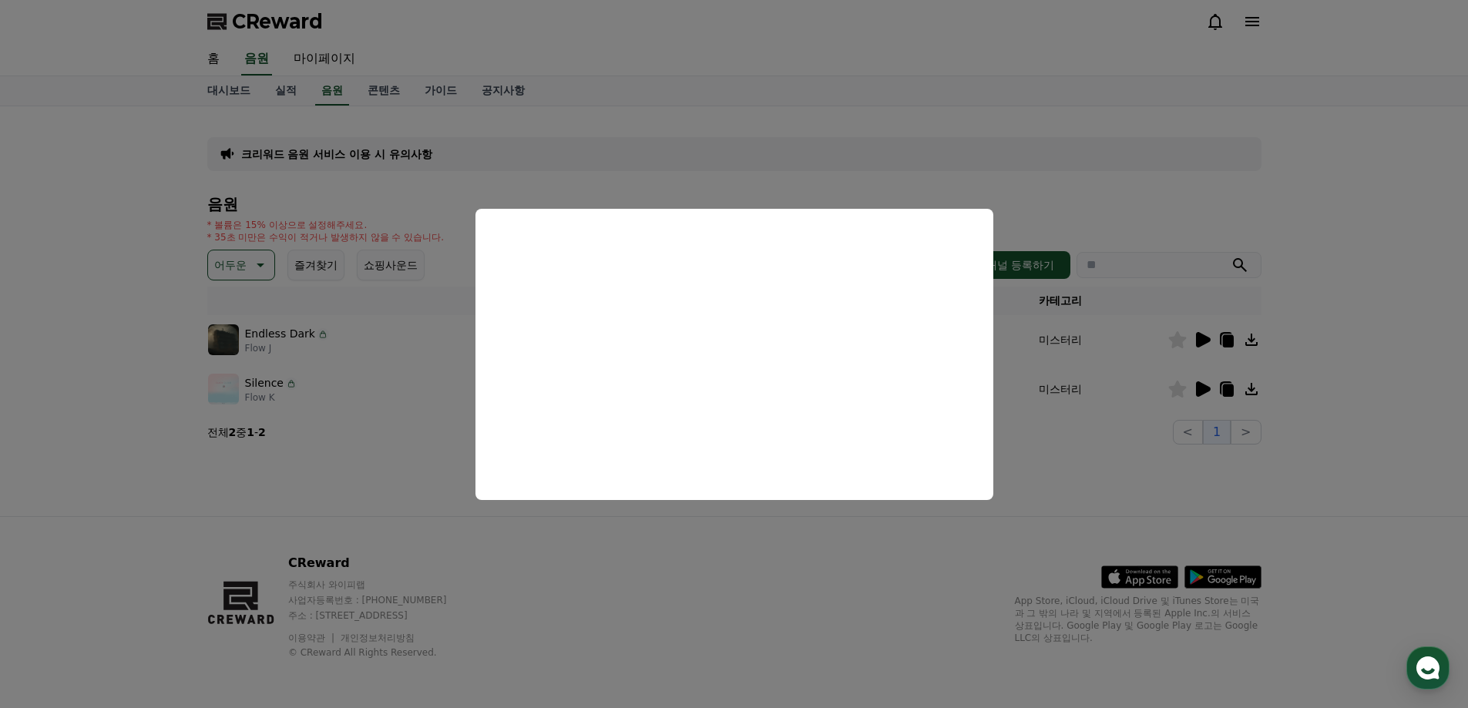
click at [635, 559] on button "close modal" at bounding box center [734, 354] width 1468 height 708
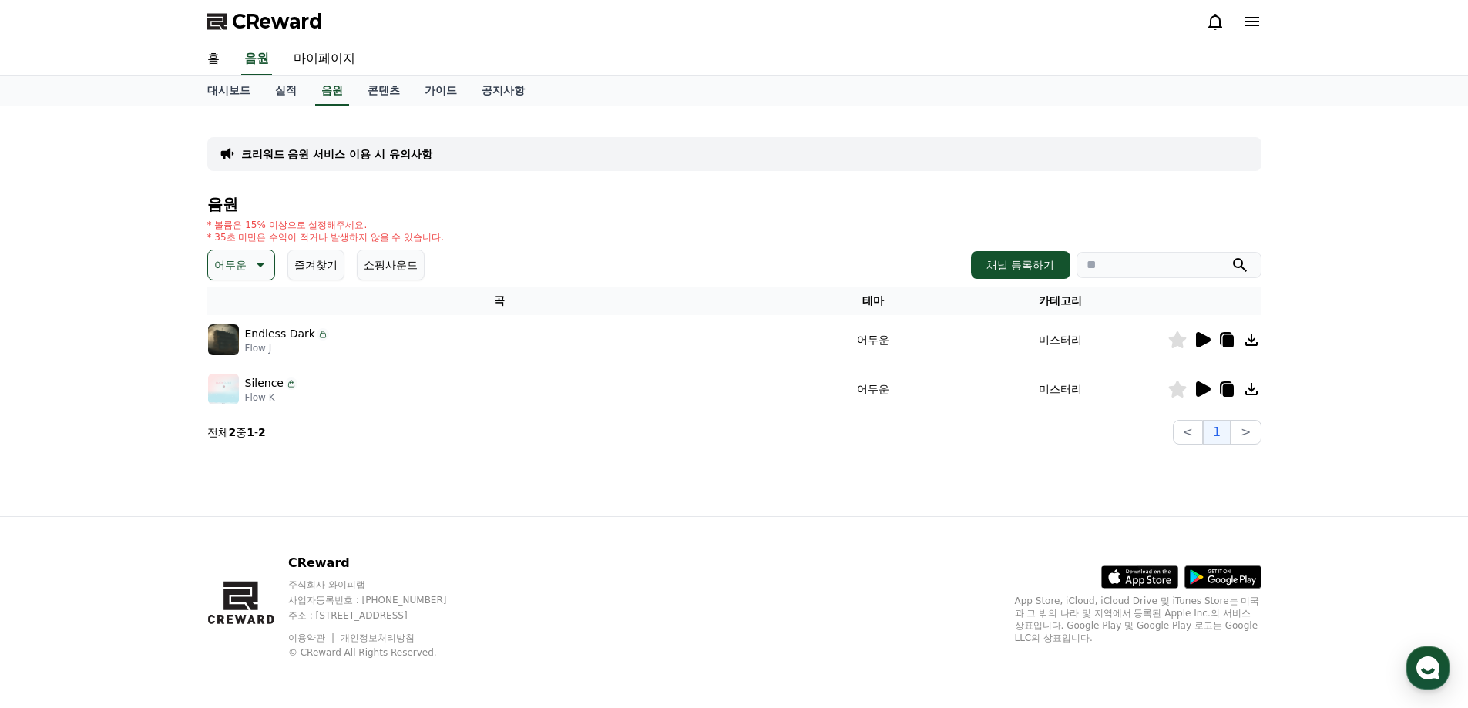
click at [246, 261] on p "어두운" at bounding box center [230, 265] width 32 height 22
click at [245, 365] on button "분위기있는" at bounding box center [243, 361] width 66 height 34
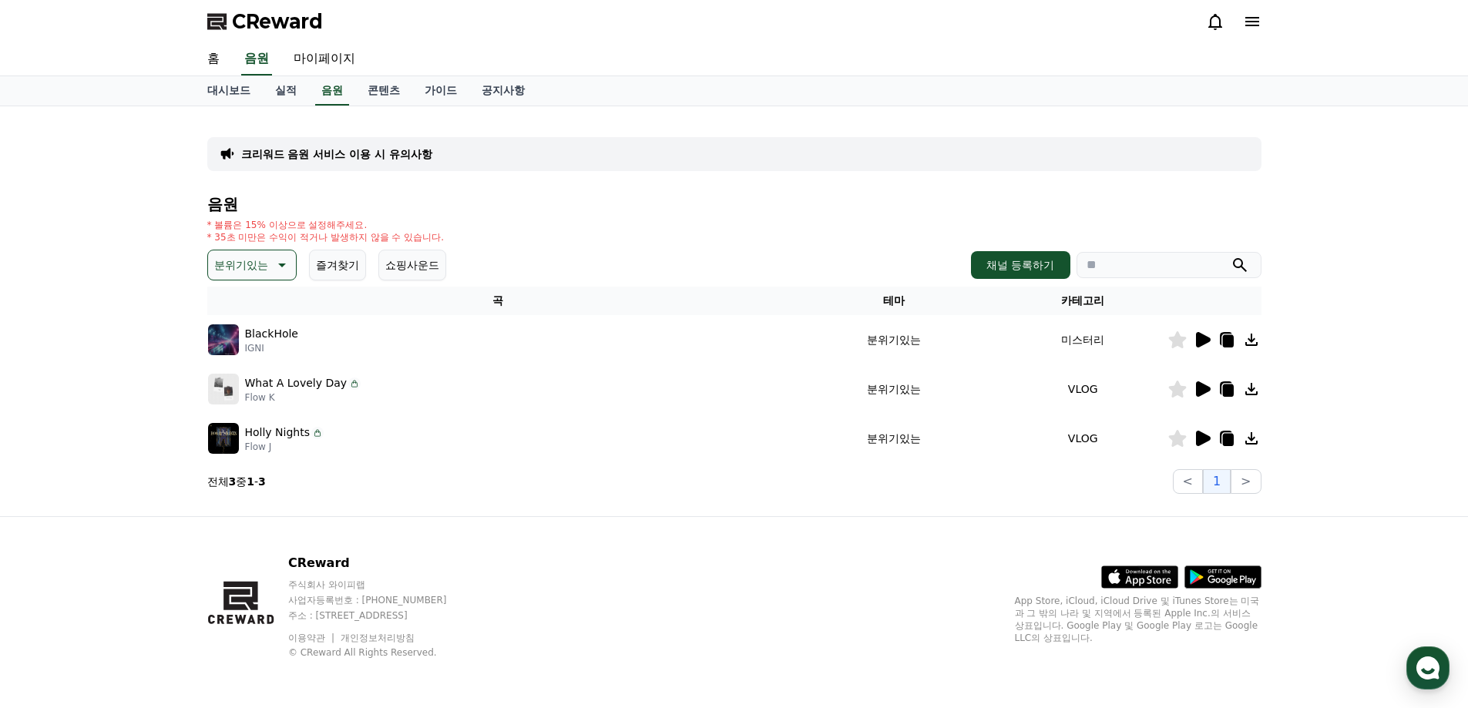
click at [1200, 336] on icon at bounding box center [1203, 339] width 15 height 15
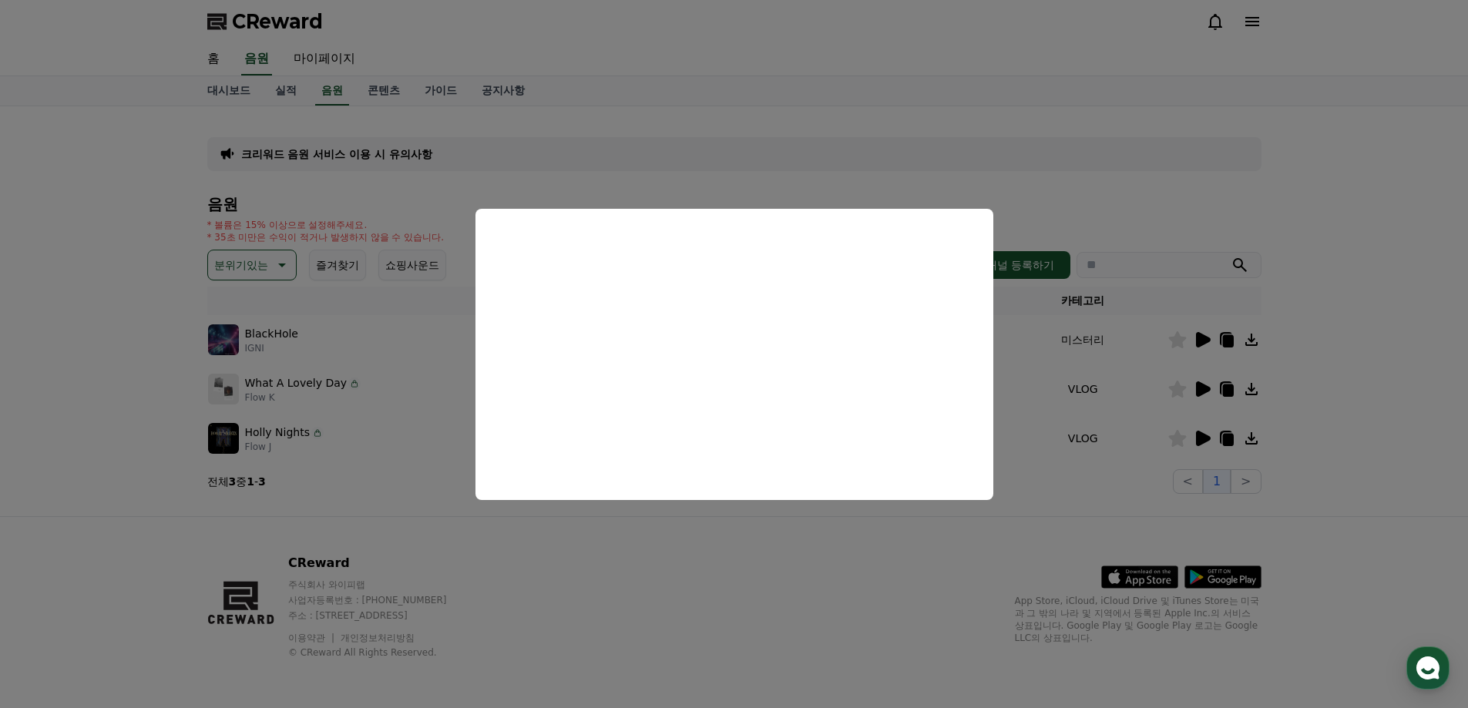
click at [618, 559] on button "close modal" at bounding box center [734, 354] width 1468 height 708
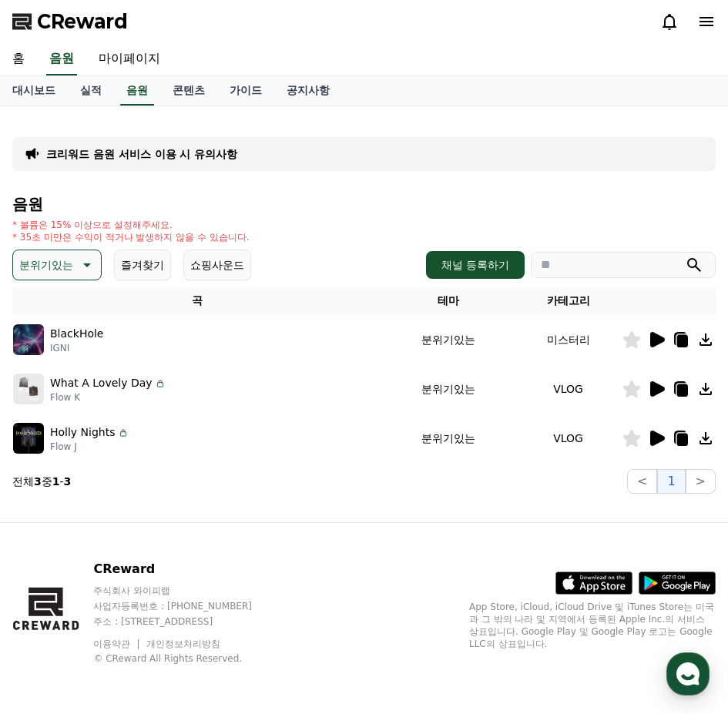
click at [471, 541] on div "CReward 주식회사 와이피랩 사업자등록번호 : 655-81-03655 주소 : 경기도 김포시 양촌읍 양곡로 495, 3층 305-비이16호…" at bounding box center [364, 618] width 728 height 191
click at [66, 264] on p "분위기있는" at bounding box center [46, 265] width 54 height 22
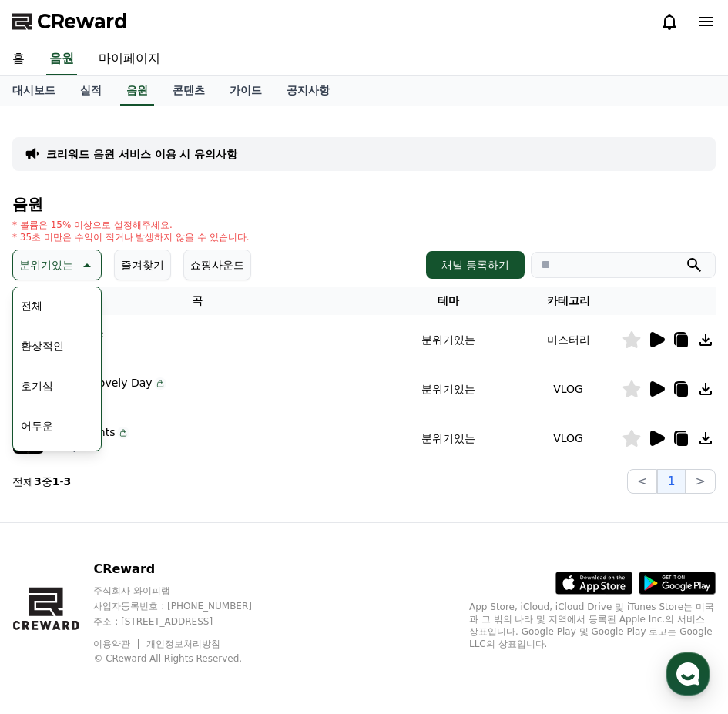
scroll to position [77, 0]
click at [52, 358] on button "어두운" at bounding box center [37, 349] width 45 height 34
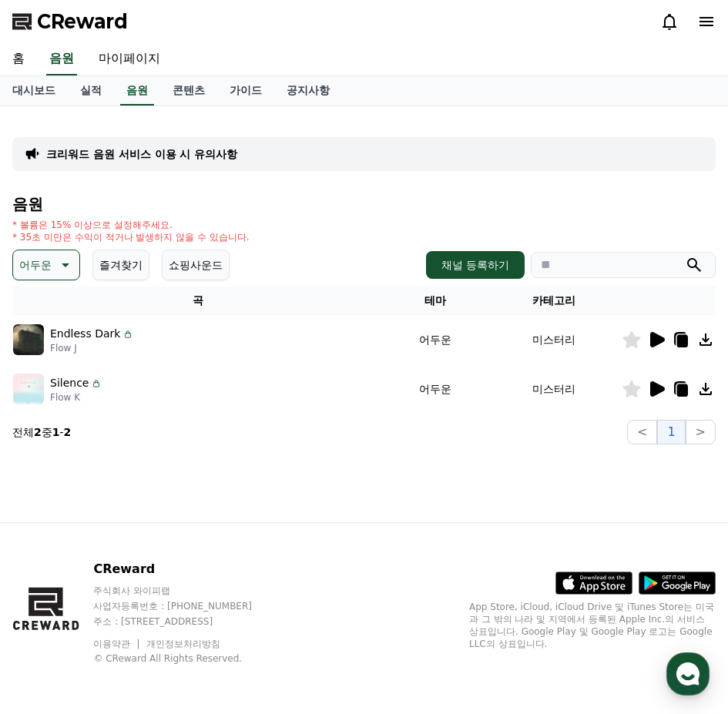
click at [65, 260] on icon at bounding box center [64, 265] width 18 height 18
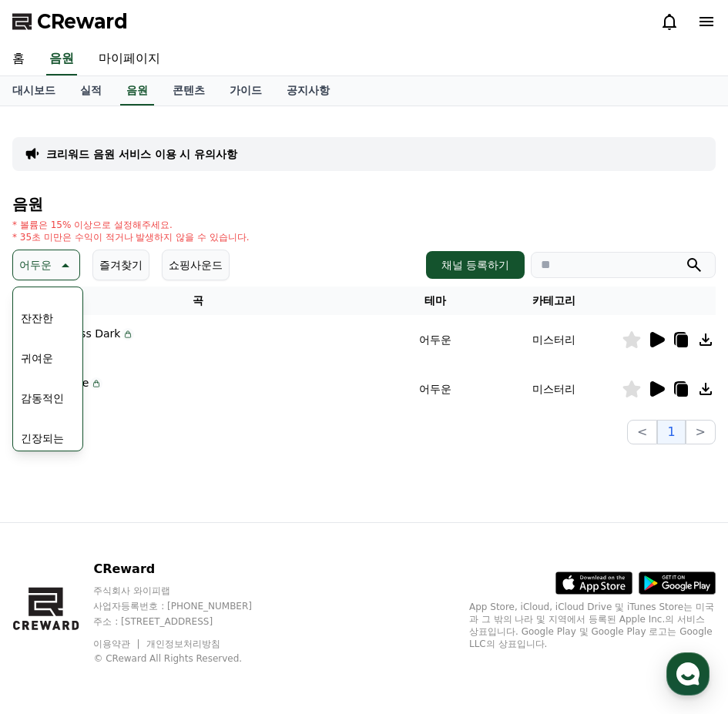
scroll to position [616, 0]
click at [44, 408] on button "긴장되는" at bounding box center [42, 411] width 55 height 34
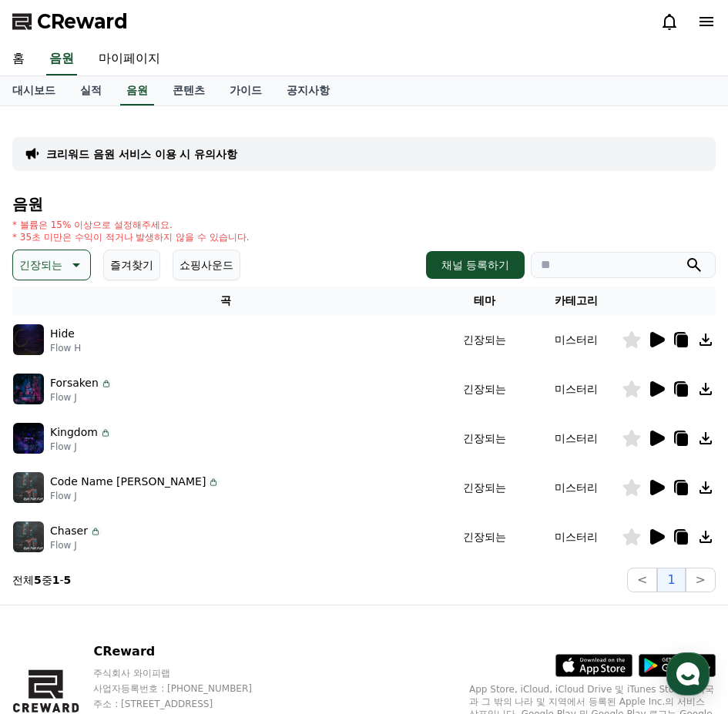
click at [653, 345] on icon at bounding box center [657, 339] width 15 height 15
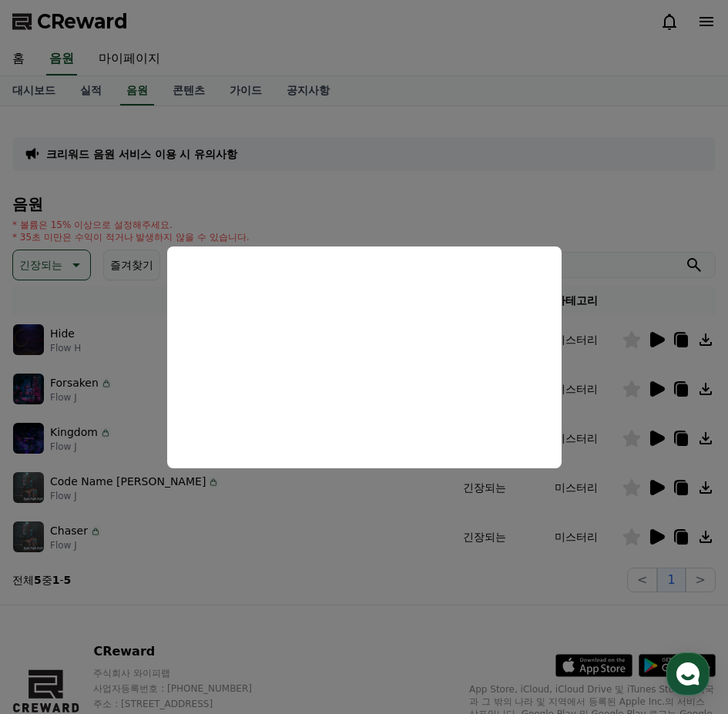
click at [593, 366] on button "close modal" at bounding box center [364, 357] width 728 height 714
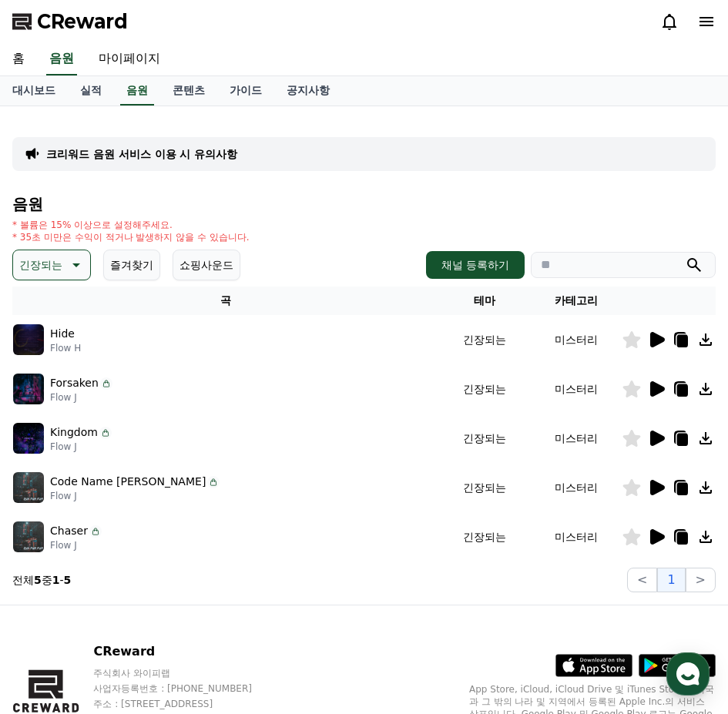
click at [658, 387] on icon at bounding box center [657, 388] width 15 height 15
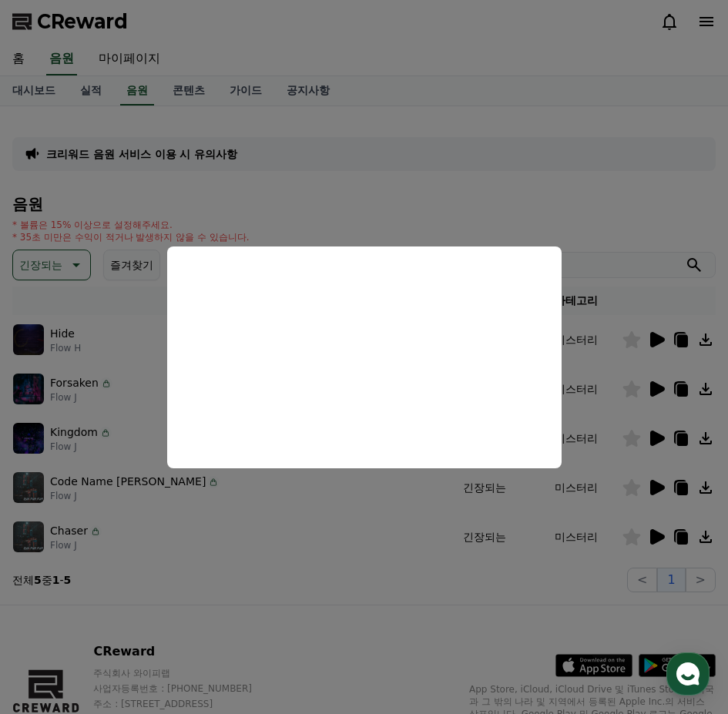
click at [635, 351] on button "close modal" at bounding box center [364, 357] width 728 height 714
click at [654, 341] on icon at bounding box center [657, 339] width 15 height 15
click at [240, 493] on button "close modal" at bounding box center [364, 357] width 728 height 714
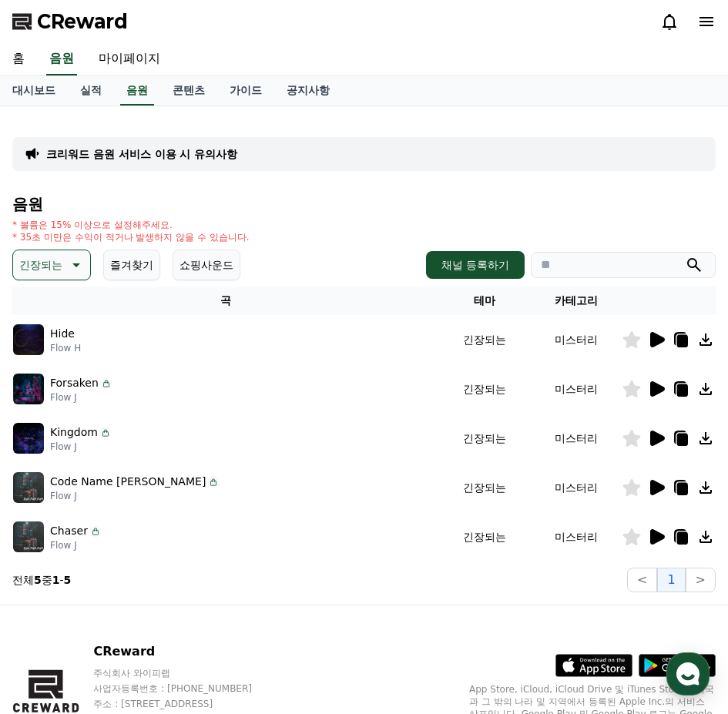
click at [656, 390] on icon at bounding box center [657, 388] width 15 height 15
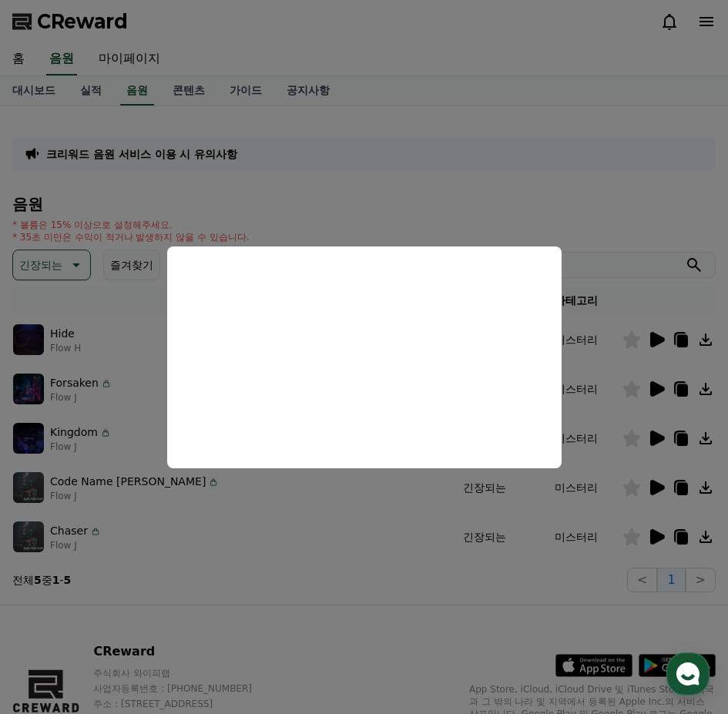
click at [314, 498] on button "close modal" at bounding box center [364, 357] width 728 height 714
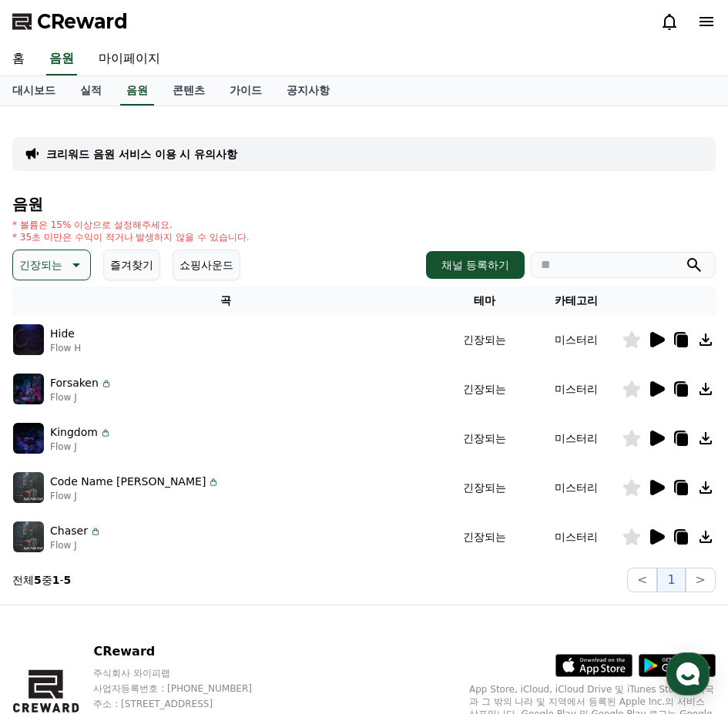
click at [651, 333] on icon at bounding box center [657, 339] width 15 height 15
